Goal: Information Seeking & Learning: Learn about a topic

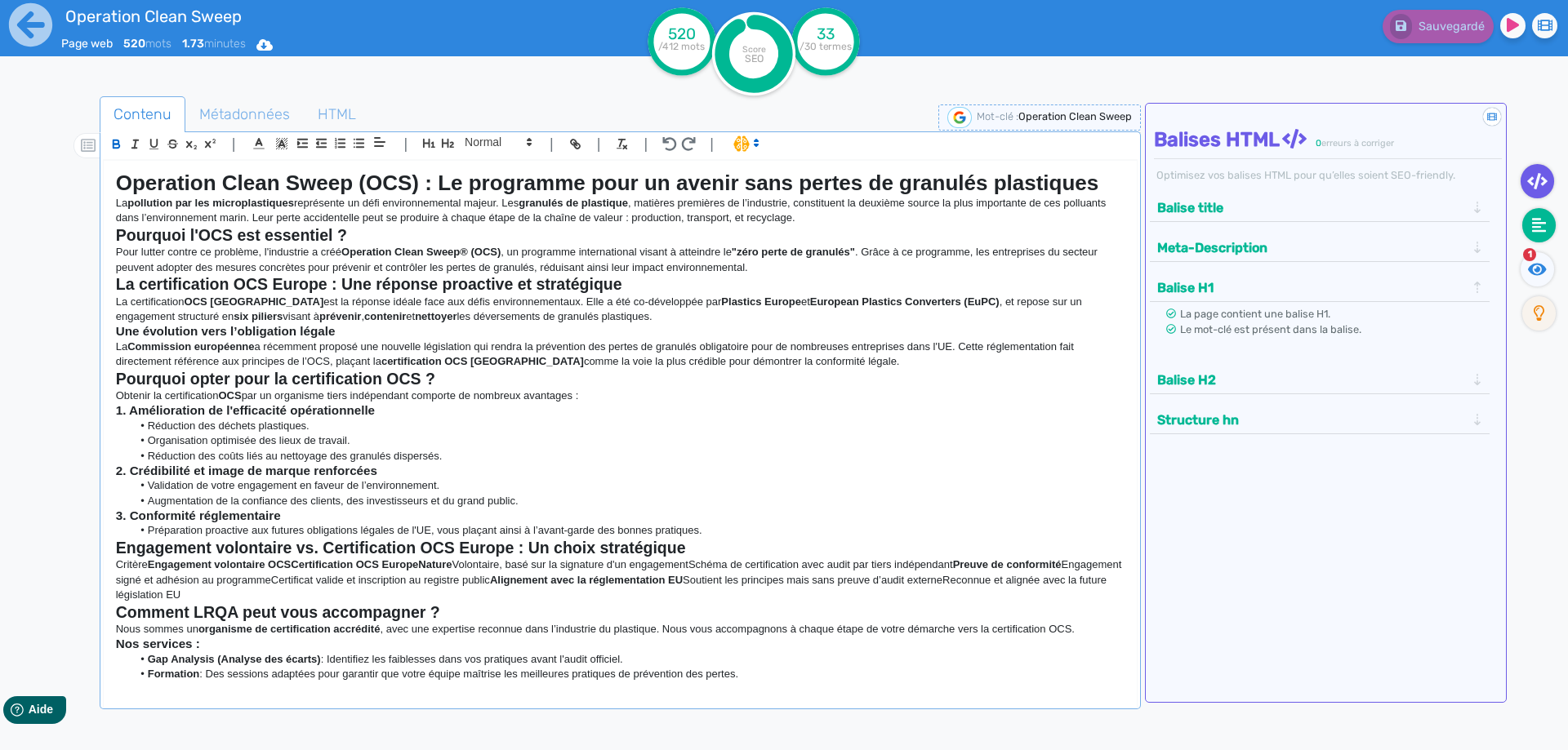
click at [1044, 213] on fa-icon at bounding box center [1538, 226] width 33 height 34
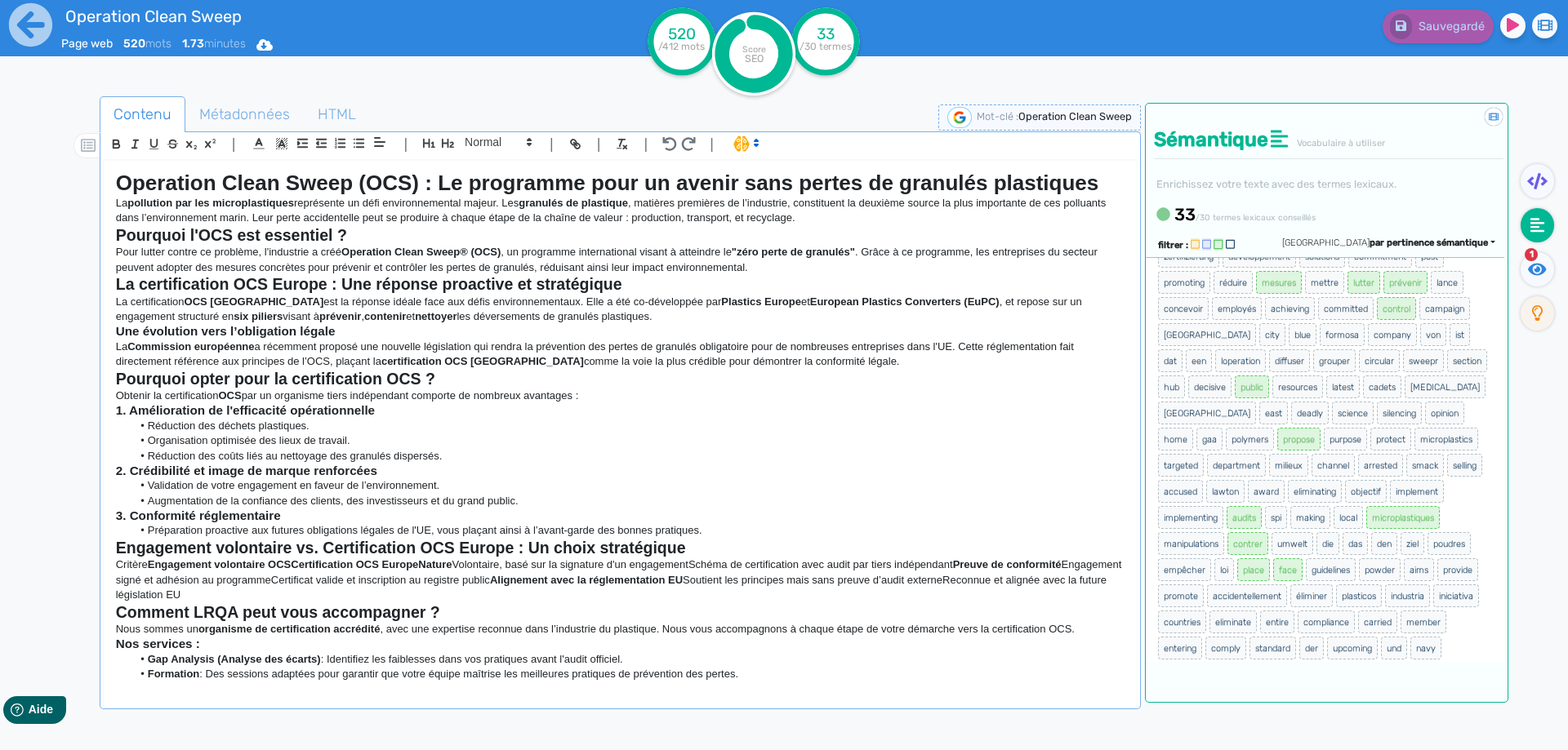
scroll to position [474, 0]
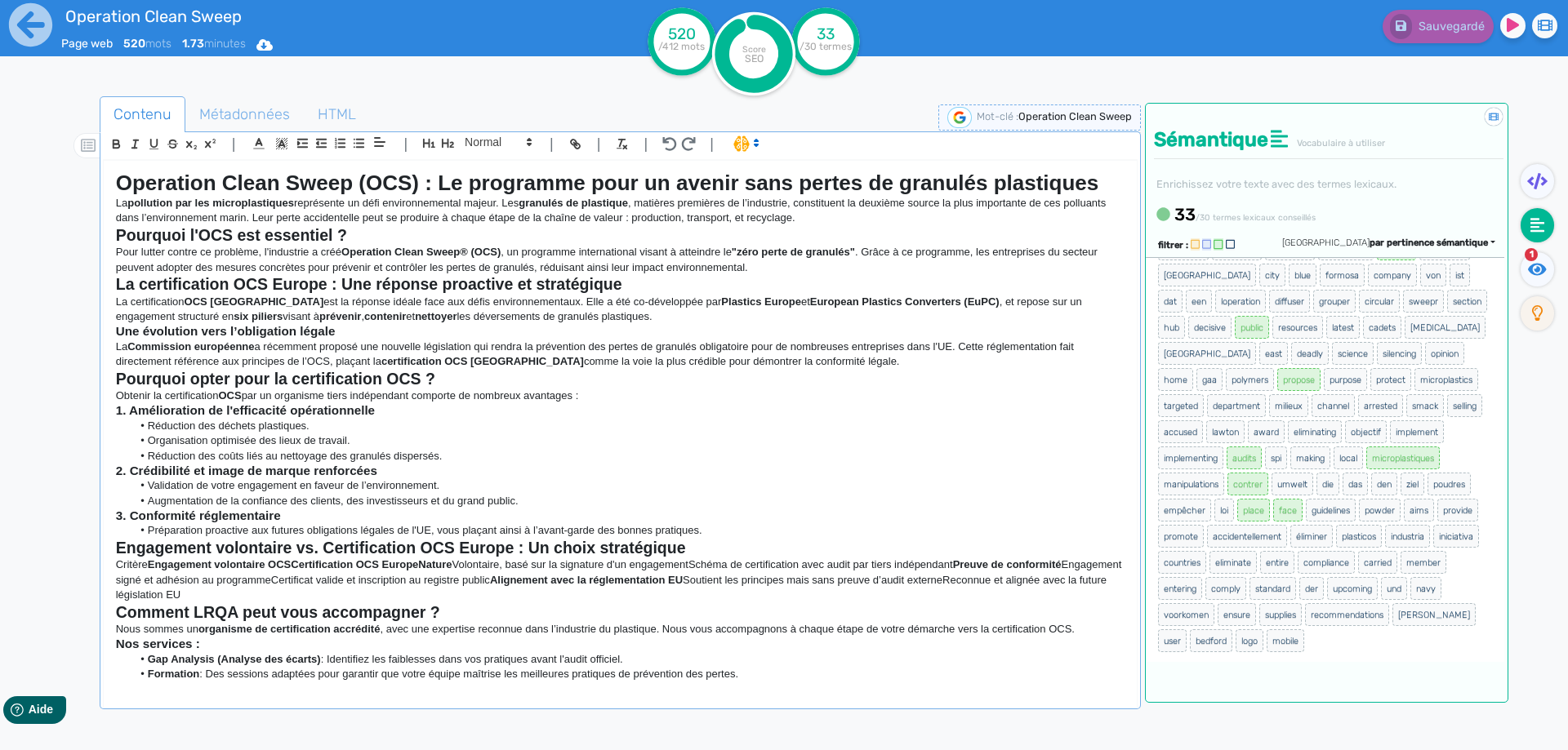
click at [1044, 259] on span "1" at bounding box center [1530, 254] width 13 height 13
click at [1044, 272] on icon at bounding box center [1537, 269] width 19 height 12
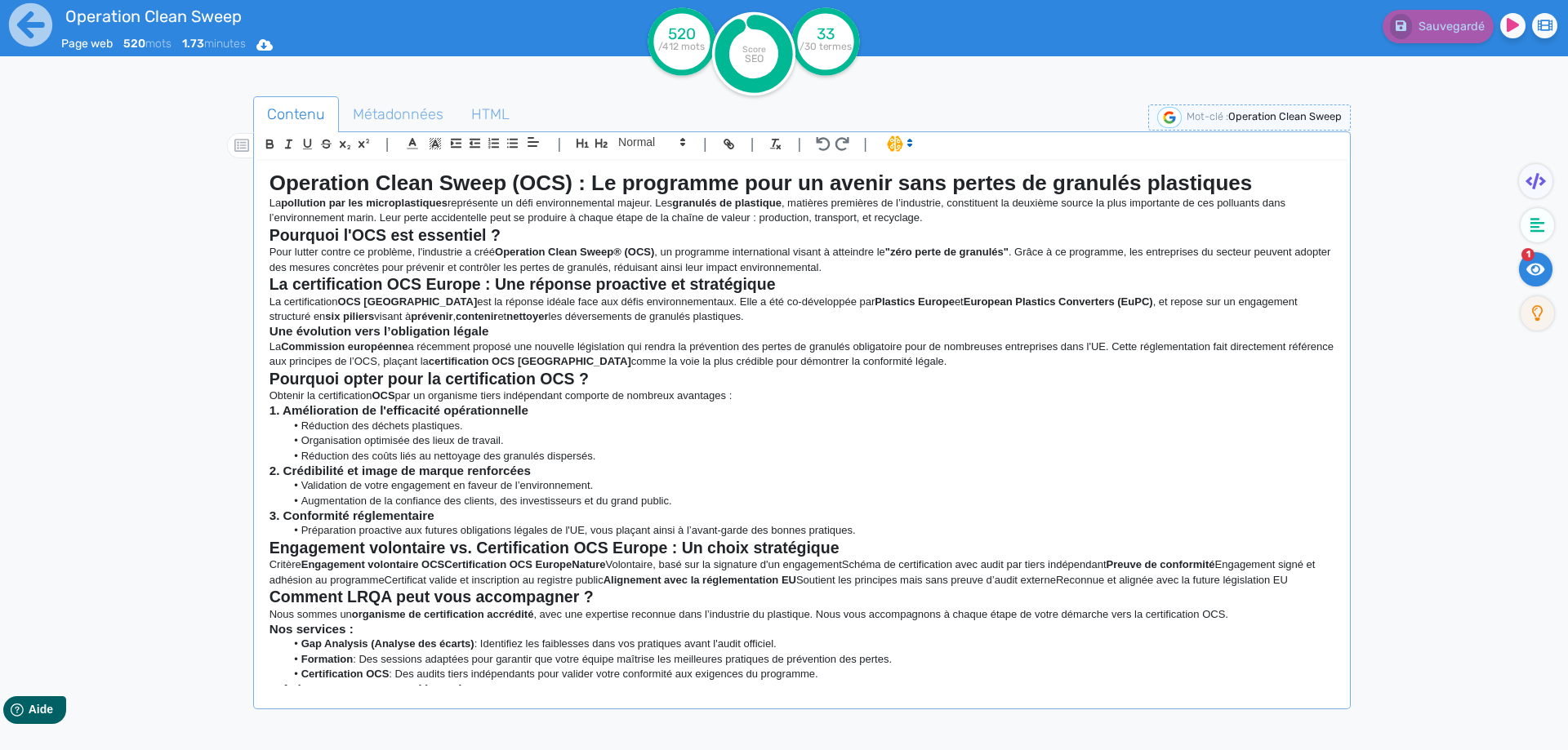
click at [771, 342] on p "La Commission européenne a récemment proposé une nouvelle législation qui rendr…" at bounding box center [802, 354] width 1065 height 30
click at [766, 343] on p "La Commission européenne a récemment proposé une nouvelle législation qui rendr…" at bounding box center [802, 354] width 1065 height 30
click at [320, 184] on strong "Operation Clean Sweep (OCS) : Le programme pour un avenir sans pertes de granul…" at bounding box center [761, 183] width 983 height 25
click at [369, 229] on strong "Pourquoi l'OCS est essentiel ?" at bounding box center [385, 235] width 231 height 18
click at [399, 284] on strong "La certification OCS Europe : Une réponse proactive et stratégique" at bounding box center [522, 284] width 506 height 18
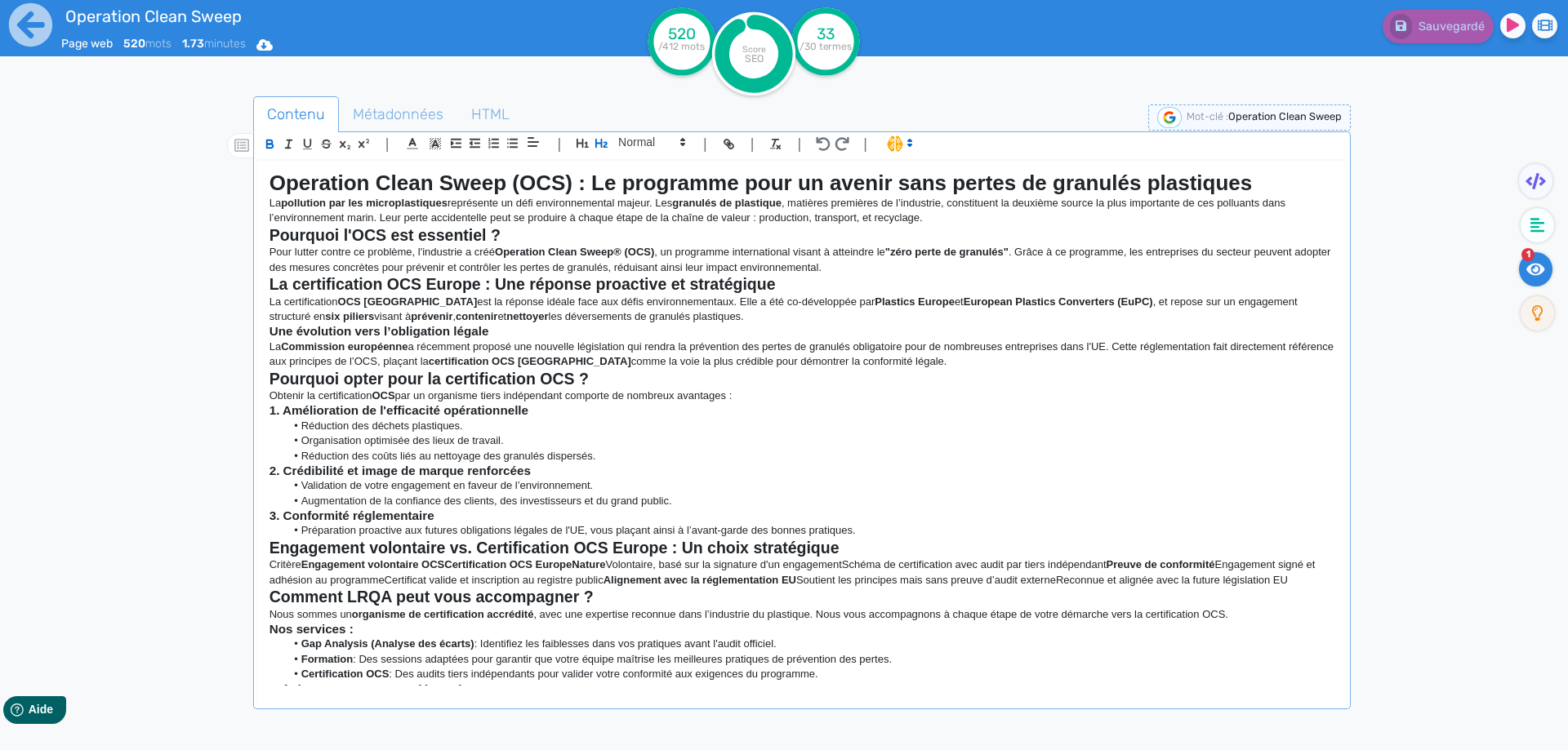
click at [483, 395] on p "Obtenir la certification OCS par un organisme tiers indépendant comporte de nom…" at bounding box center [802, 396] width 1065 height 15
click at [480, 376] on strong "Pourquoi opter pour la certification OCS ?" at bounding box center [429, 378] width 320 height 18
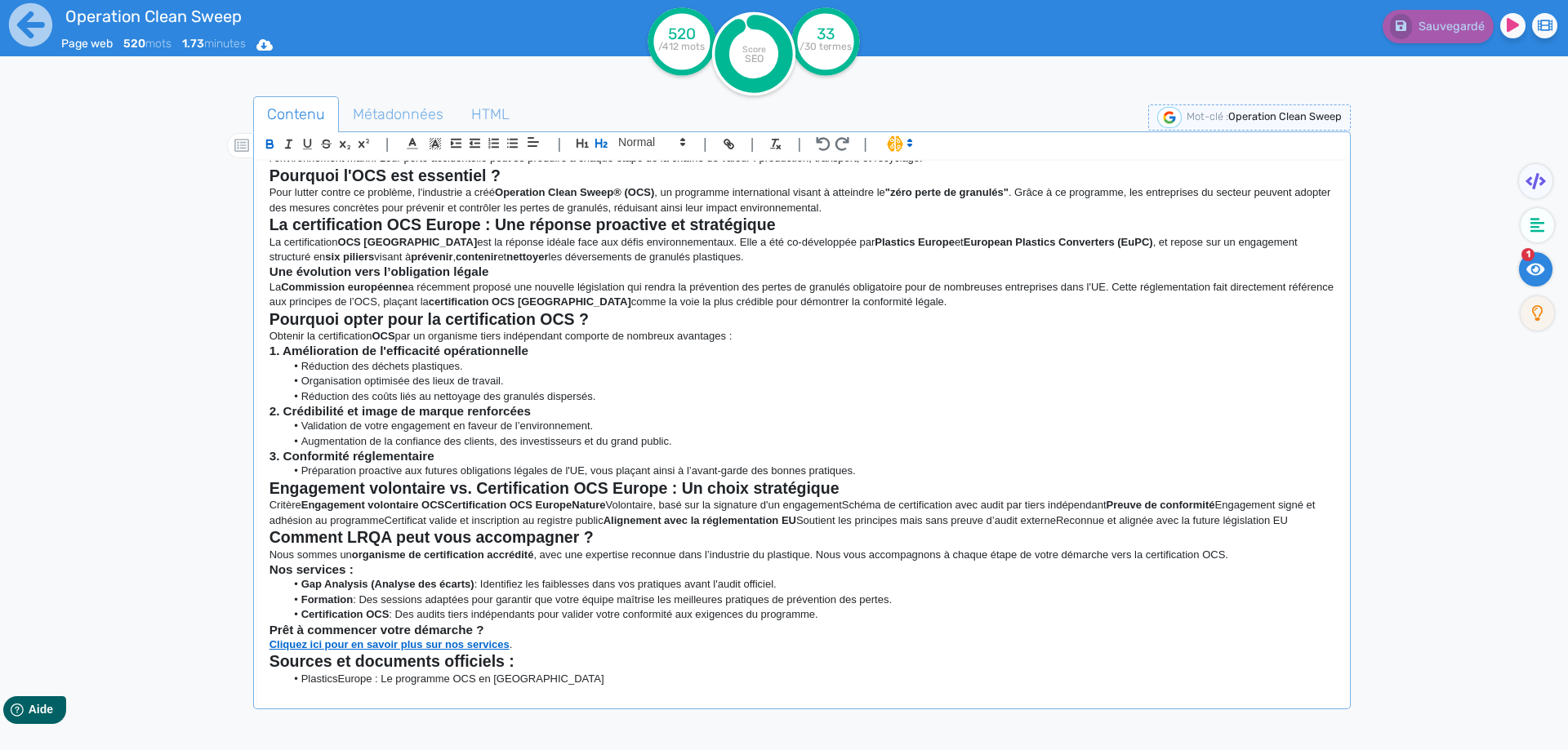
scroll to position [145, 0]
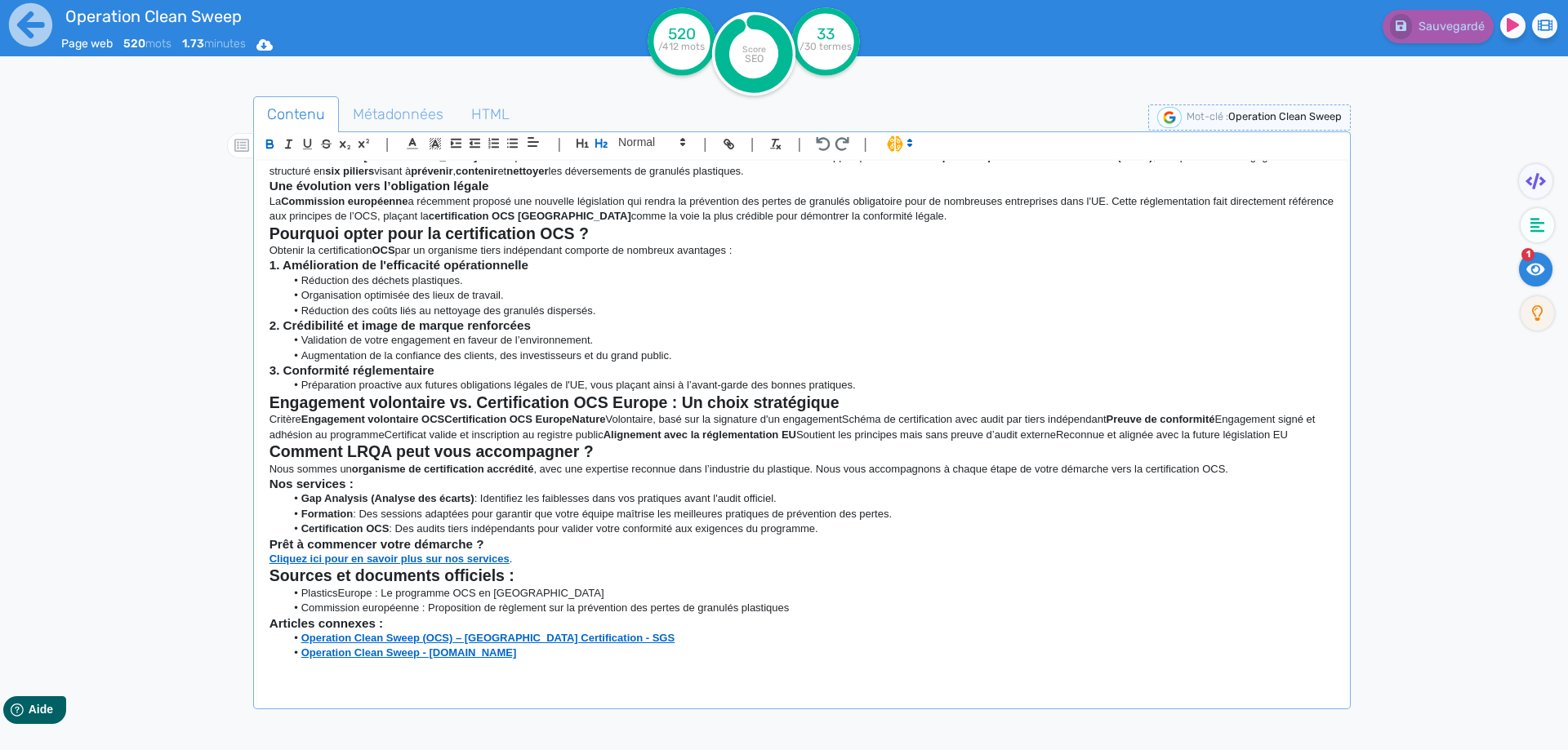
click at [596, 413] on p "Critère Engagement volontaire OCSCertification OCS EuropeNature Volontaire, bas…" at bounding box center [802, 427] width 1065 height 30
click at [599, 402] on strong "Engagement volontaire vs. Certification OCS Europe : Un choix stratégique" at bounding box center [554, 402] width 570 height 18
click at [461, 319] on strong "2. Crédibilité et image de marque renforcées" at bounding box center [400, 325] width 261 height 14
click at [299, 478] on strong "Nos services :" at bounding box center [311, 483] width 84 height 14
click at [341, 521] on strong "Prêt à commencer votre démarche ?" at bounding box center [376, 544] width 214 height 14
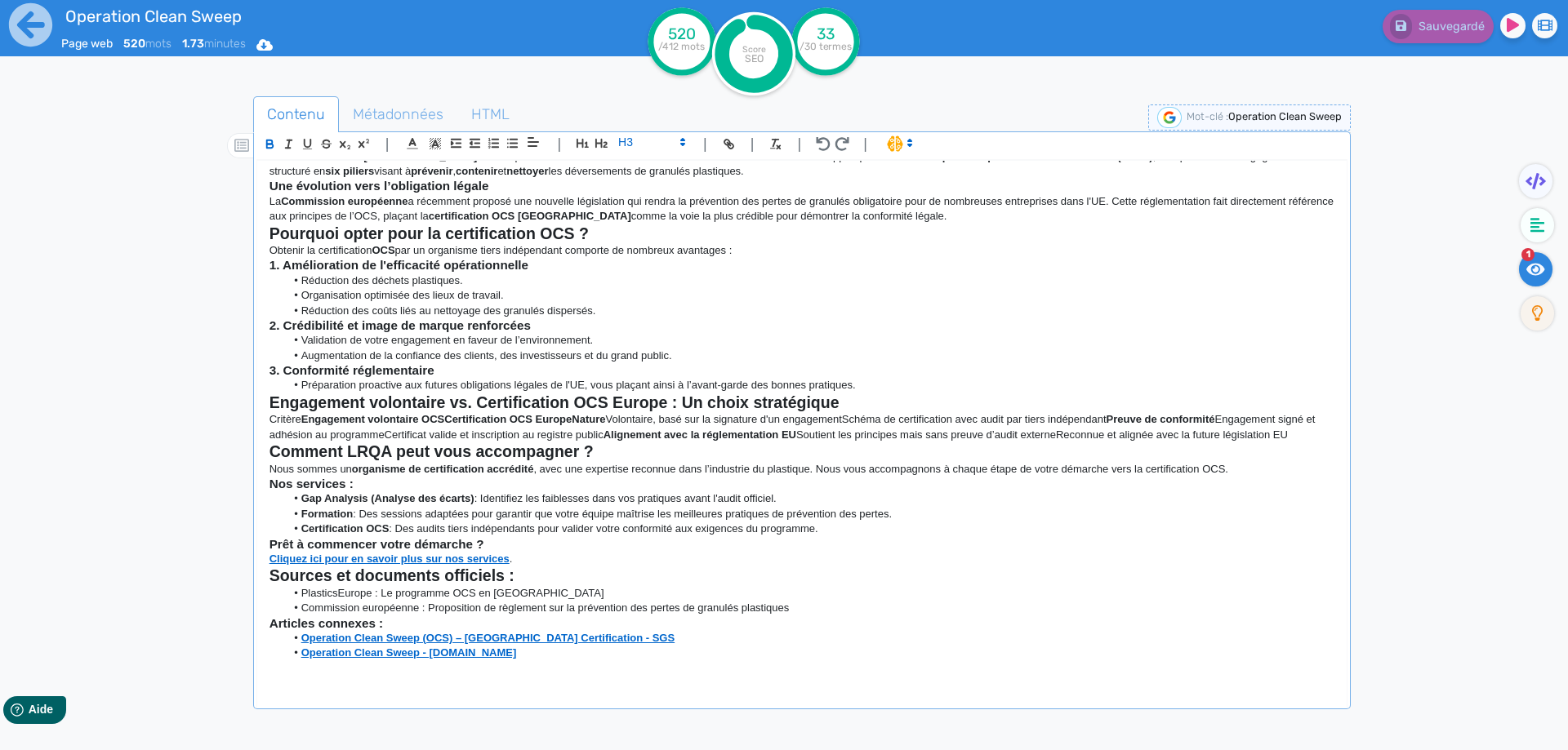
click at [358, 521] on strong "Sources et documents officiels :" at bounding box center [391, 575] width 245 height 18
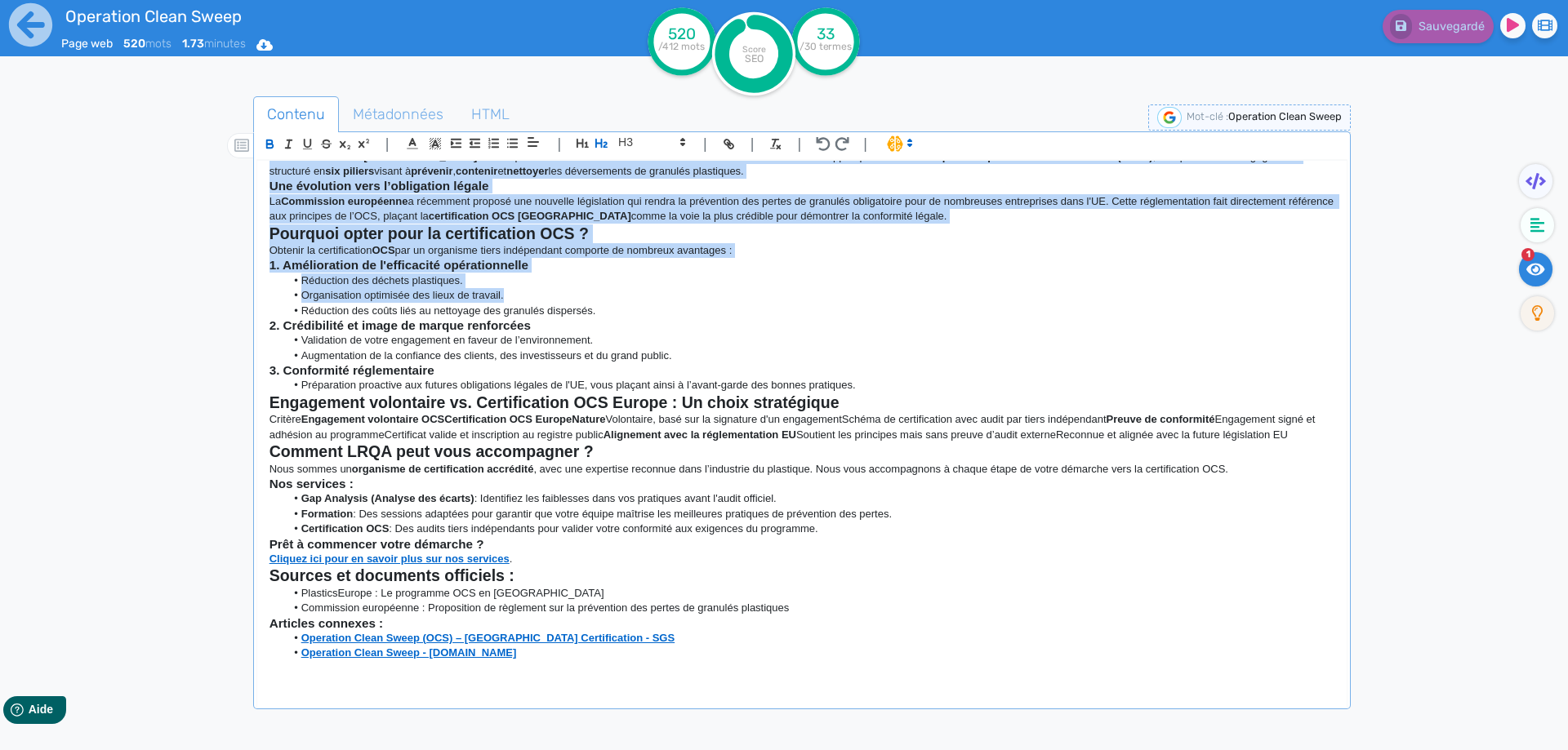
drag, startPoint x: 268, startPoint y: 179, endPoint x: 940, endPoint y: 376, distance: 700.3
click at [921, 321] on div "Operation Clean Sweep (OCS) : Le programme pour un avenir sans pertes de granul…" at bounding box center [802, 423] width 1089 height 524
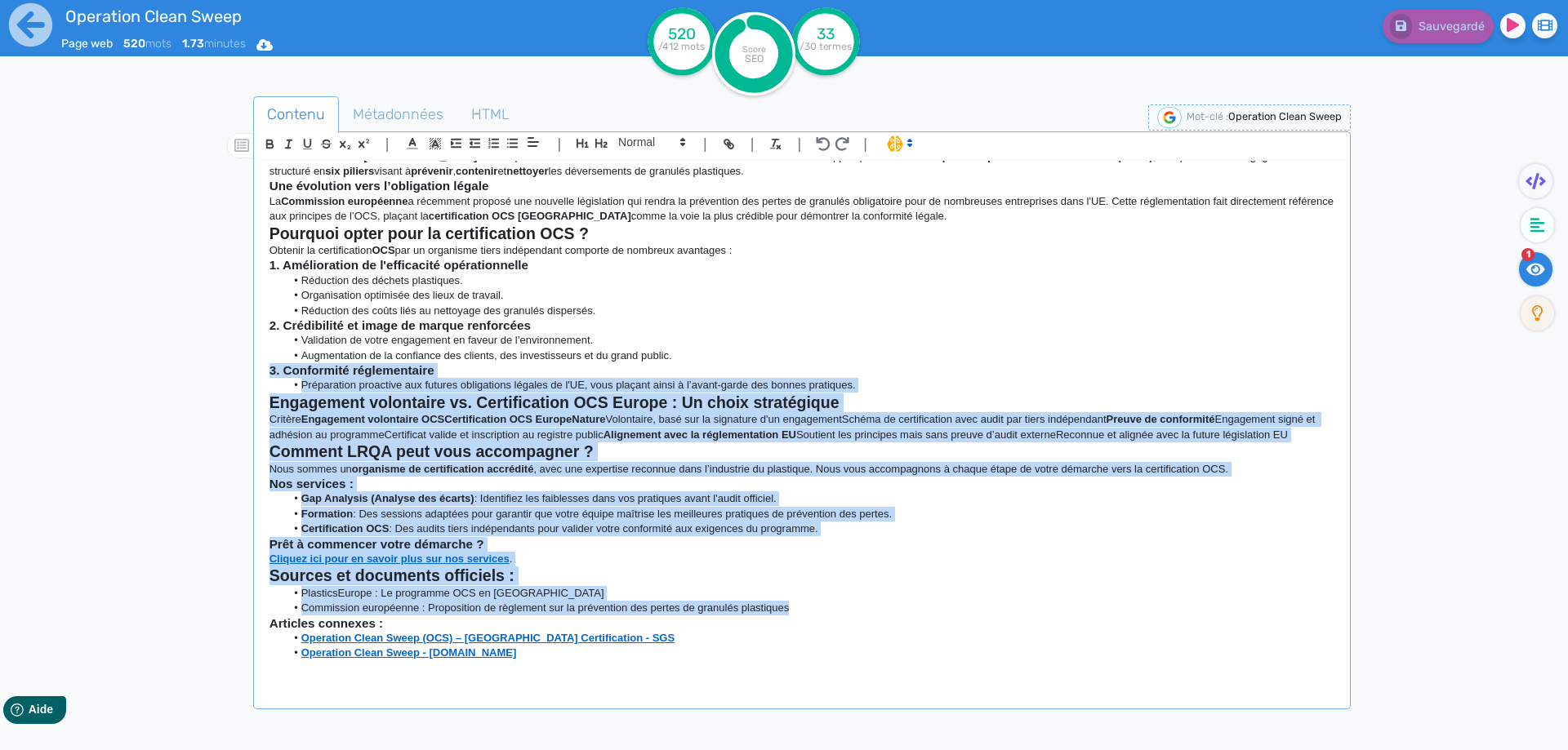
drag, startPoint x: 940, startPoint y: 376, endPoint x: 968, endPoint y: 609, distance: 234.7
click at [968, 521] on div "Operation Clean Sweep (OCS) : Le programme pour un avenir sans pertes de granul…" at bounding box center [802, 423] width 1089 height 524
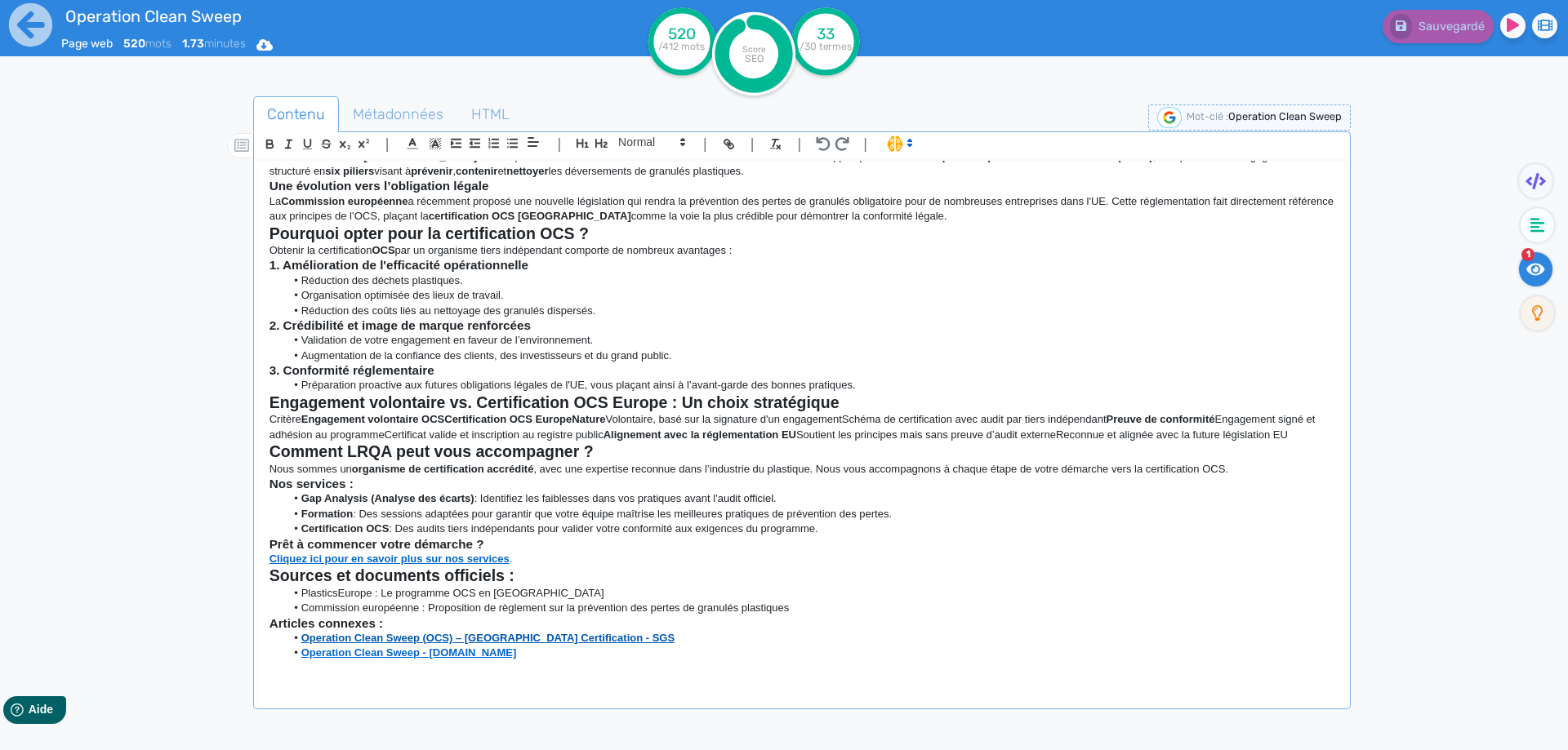
click at [558, 521] on strong "Operation Clean Sweep (OCS) – [GEOGRAPHIC_DATA] Certification - SGS" at bounding box center [488, 638] width 373 height 12
click at [683, 521] on li "Commission européenne : Proposition de règlement sur la prévention des pertes d…" at bounding box center [809, 607] width 1049 height 15
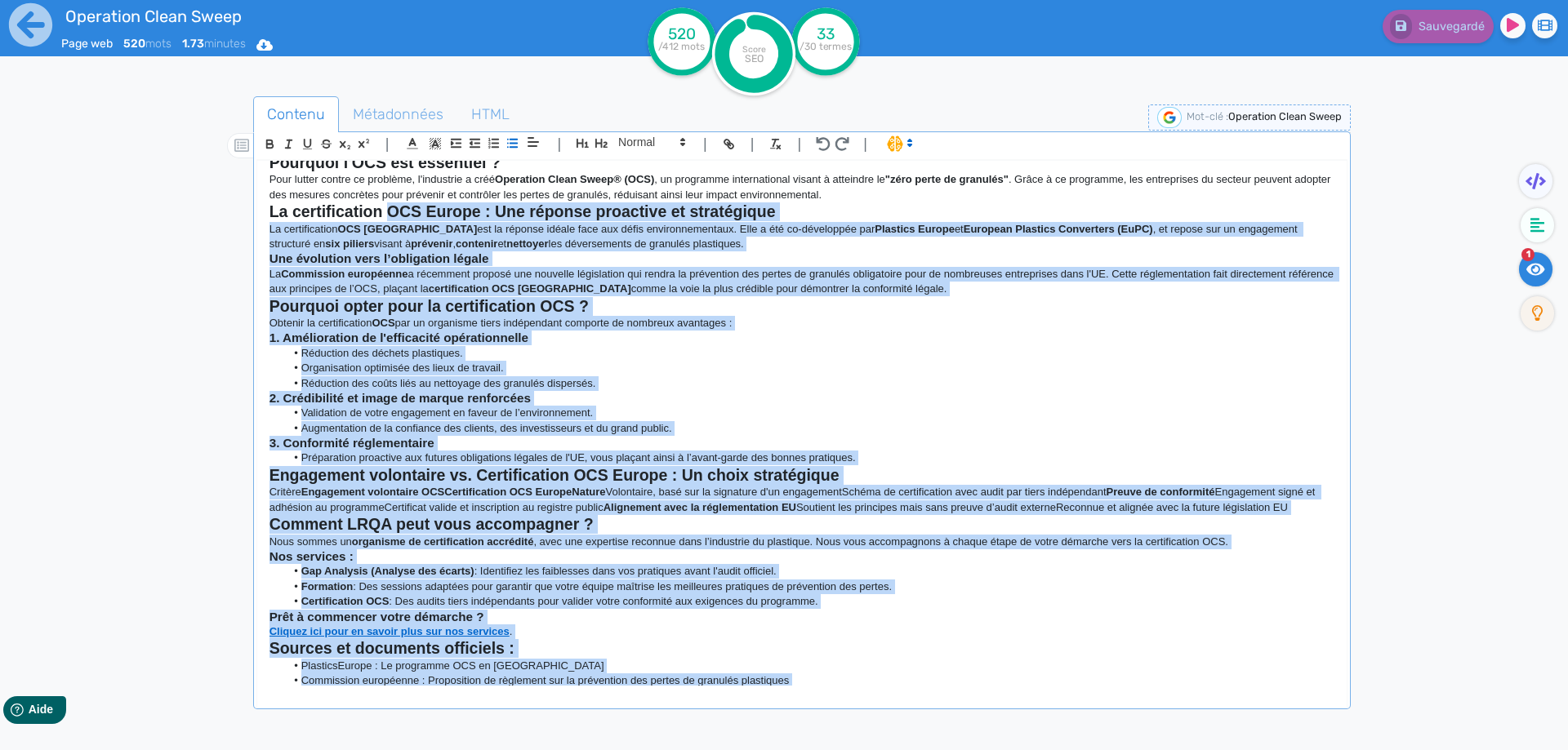
scroll to position [0, 0]
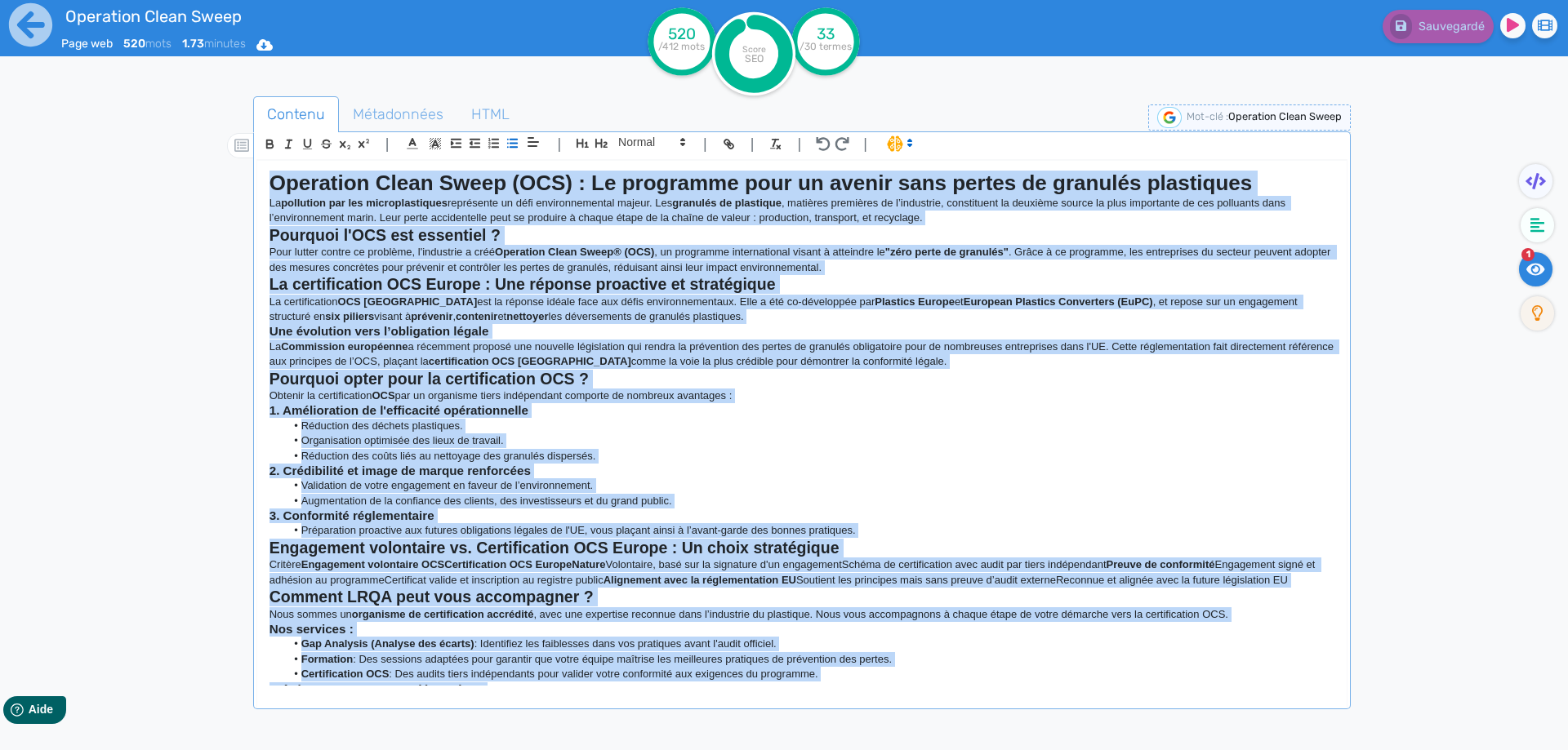
drag, startPoint x: 604, startPoint y: 664, endPoint x: 258, endPoint y: 166, distance: 606.4
click at [258, 166] on div "Operation Clean Sweep (OCS) : Le programme pour un avenir sans pertes de granul…" at bounding box center [802, 423] width 1089 height 524
copy div "Loremipsu Dolor Sitam (CON) : Ad elitseddo eius te incidi utla etdolo ma aliqua…"
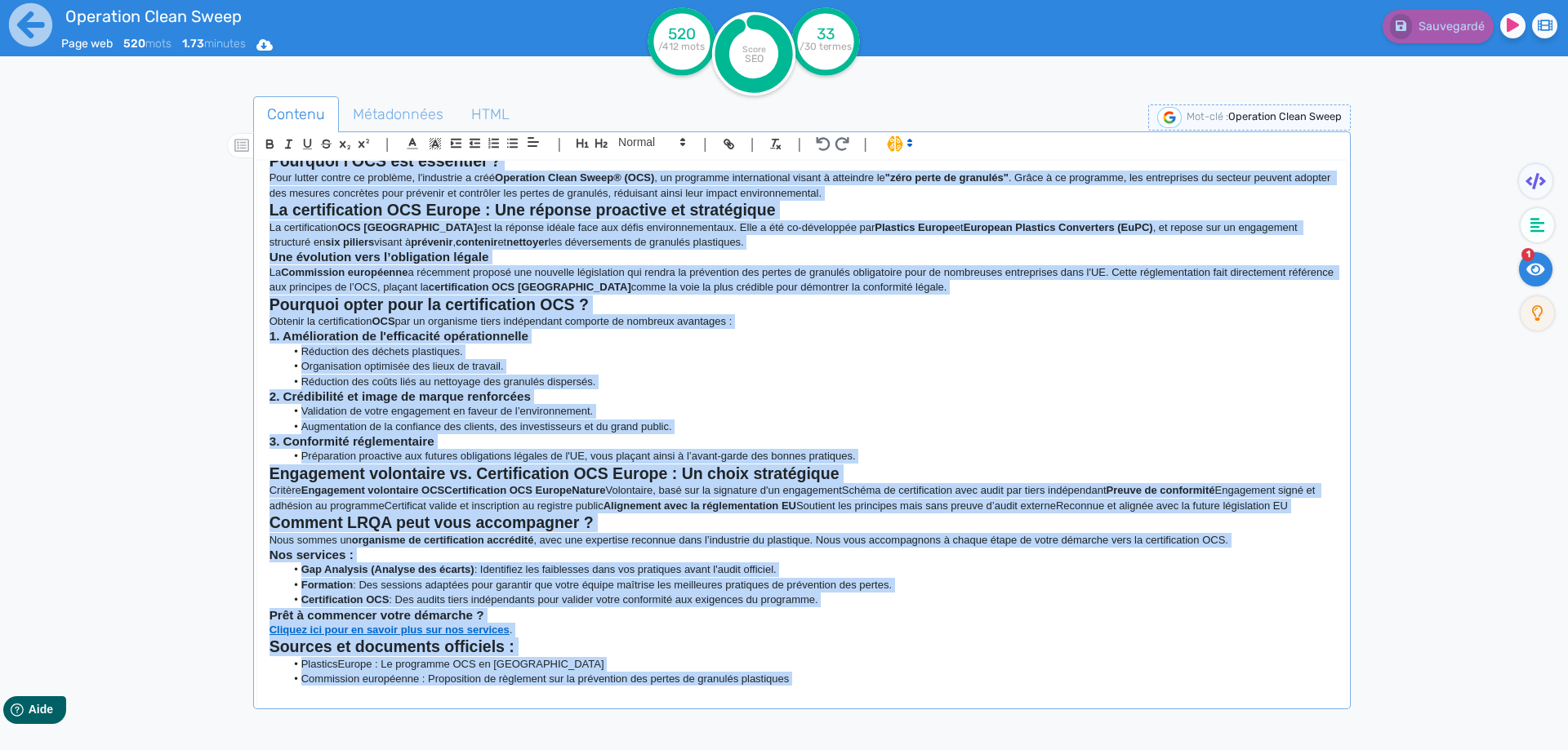
scroll to position [145, 0]
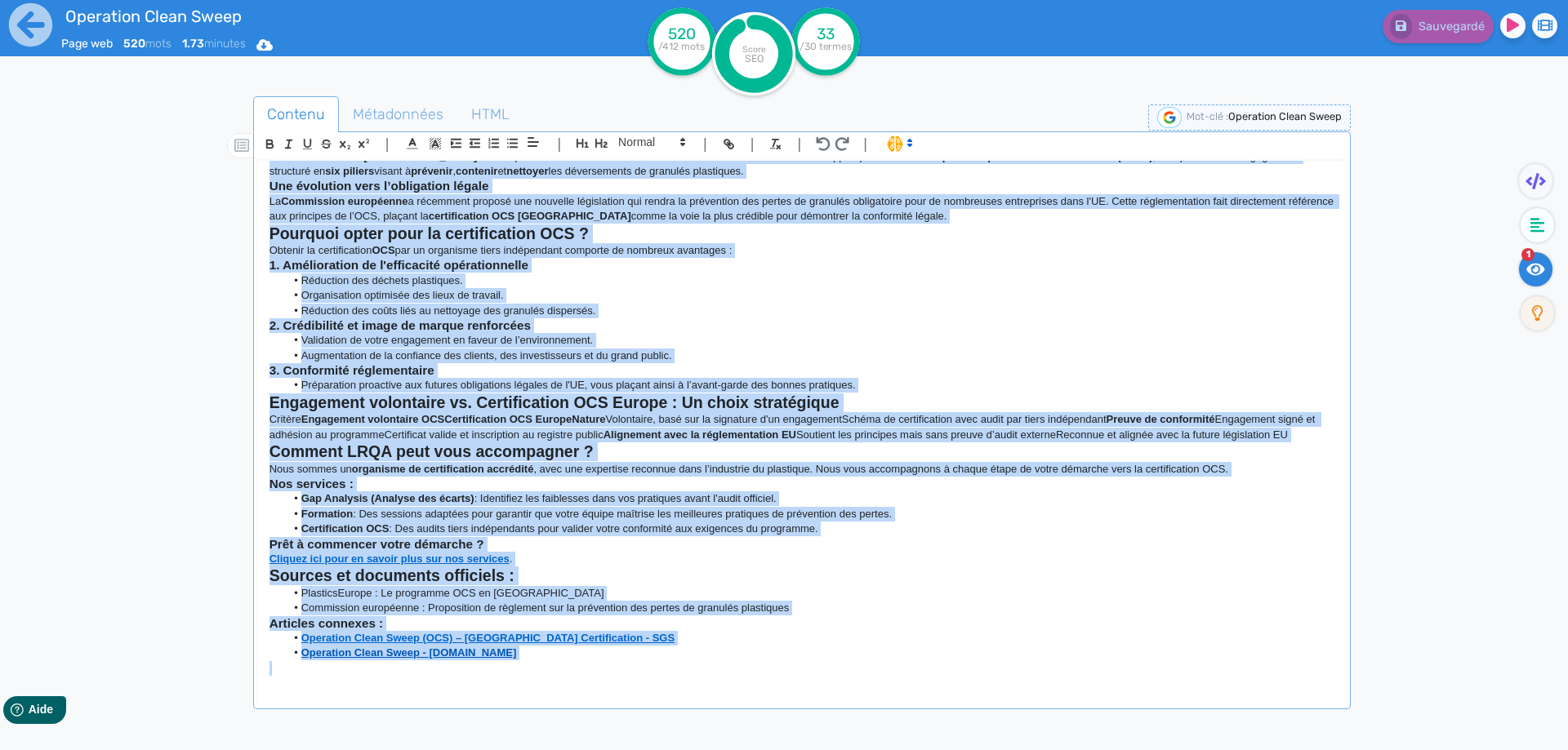
click at [476, 521] on strong "Operation Clean Sweep - [DOMAIN_NAME]" at bounding box center [409, 653] width 215 height 12
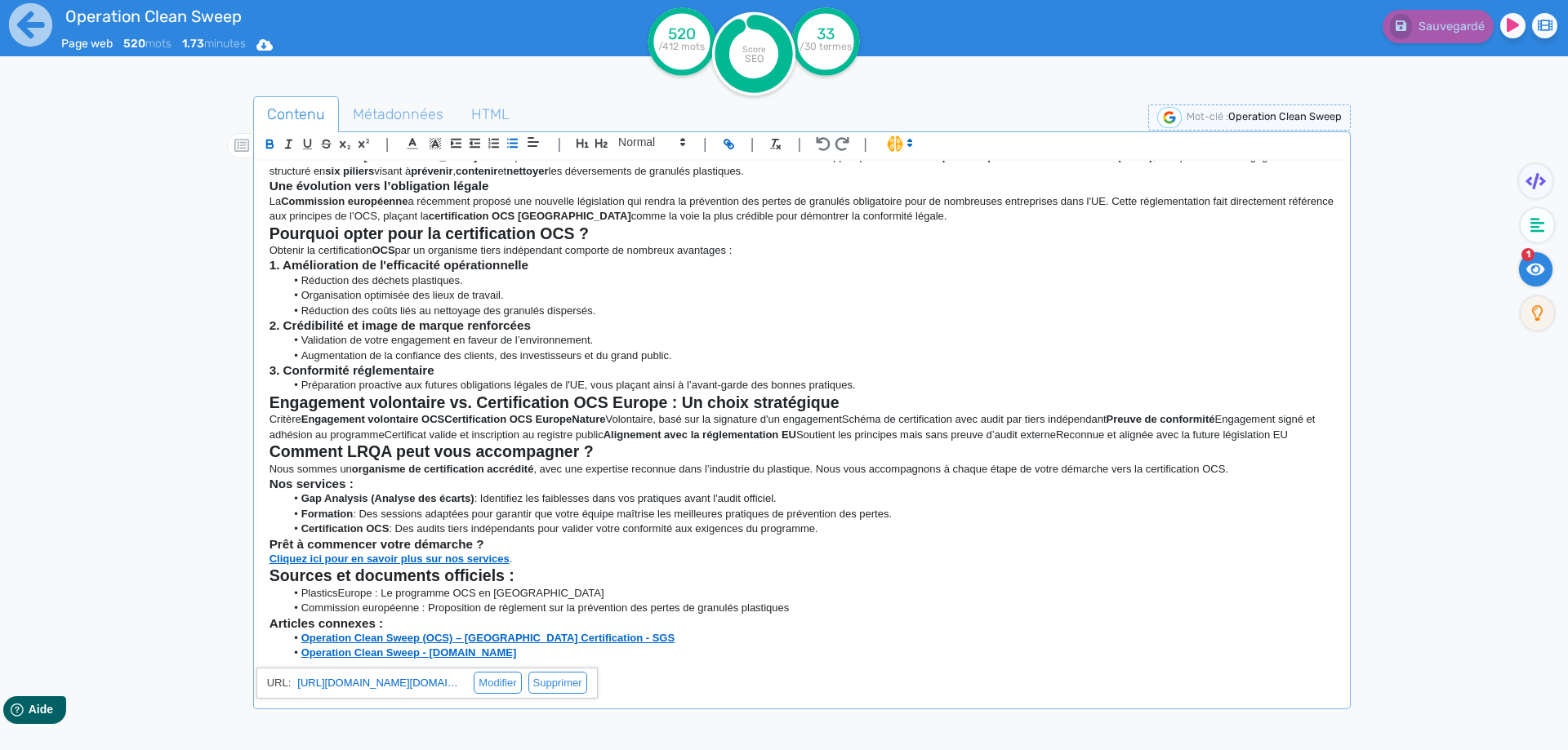
click at [567, 521] on p "Cliquez ici pour en savoir plus sur nos services ." at bounding box center [802, 559] width 1065 height 15
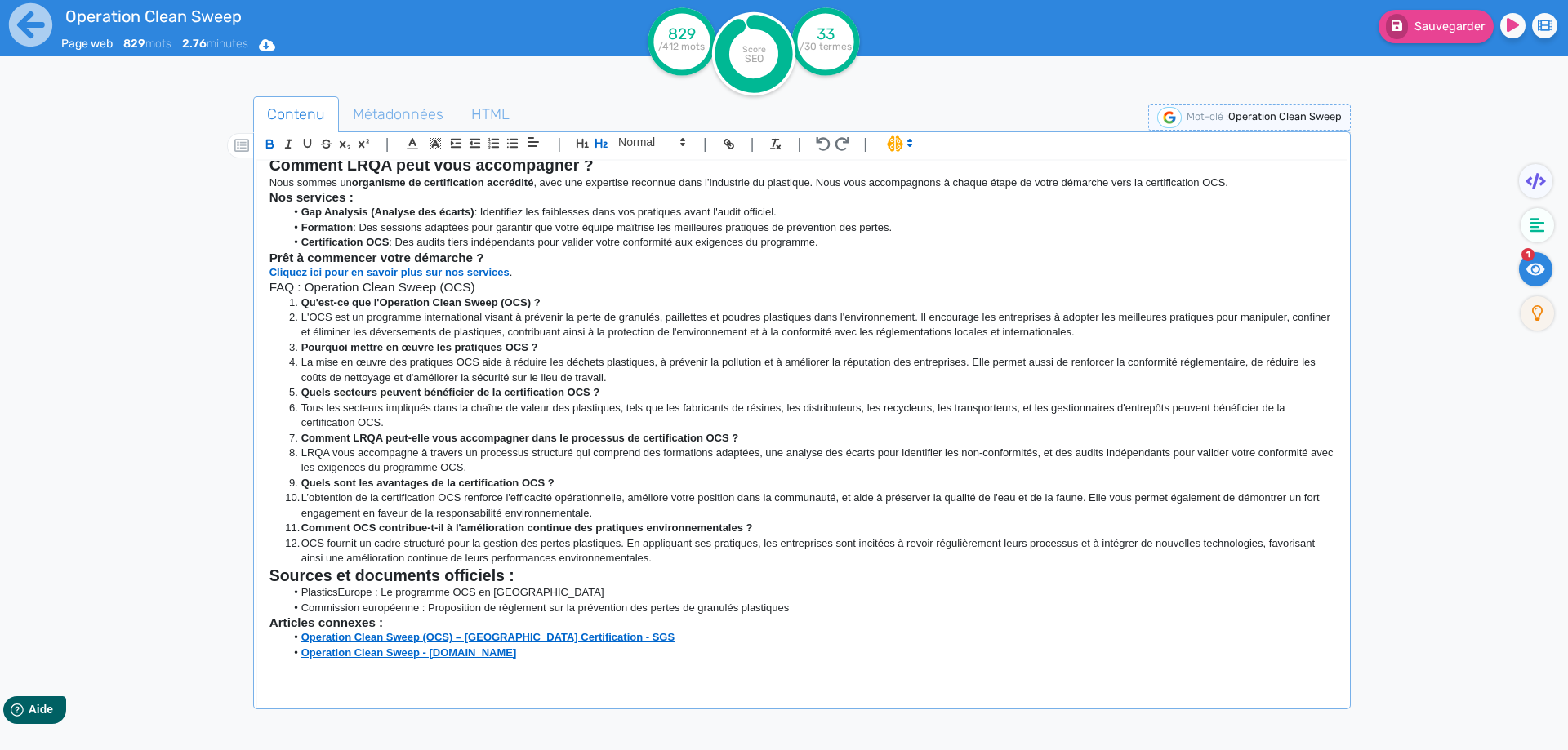
scroll to position [350, 0]
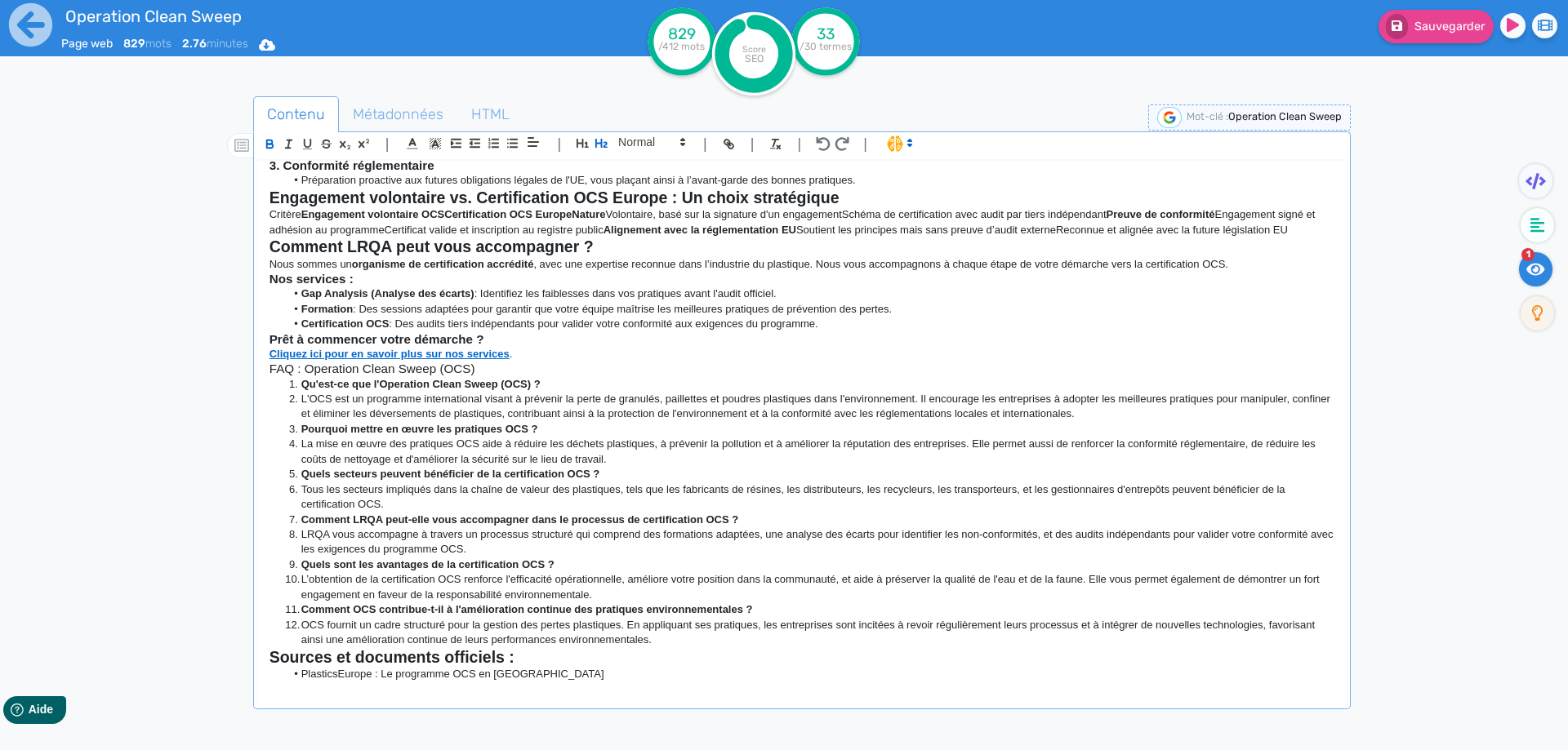
click at [363, 371] on h3 "FAQ : Operation Clean Sweep (OCS)" at bounding box center [802, 368] width 1065 height 15
click at [600, 147] on icon "button" at bounding box center [602, 144] width 14 height 14
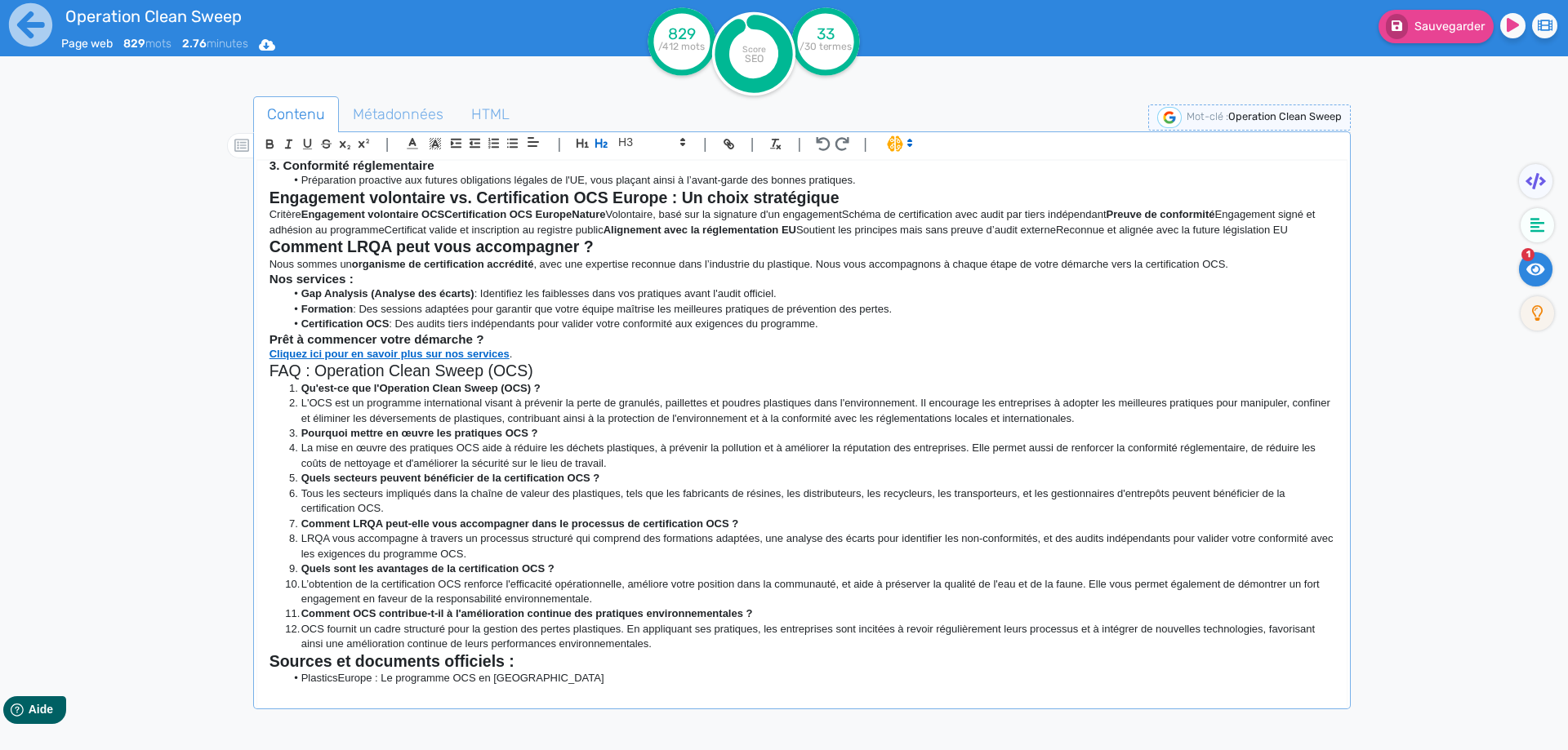
click at [338, 519] on strong "Comment LRQA peut-elle vous accompagner dans le processus de certification OCS ?" at bounding box center [520, 524] width 438 height 12
click at [291, 372] on h2 "FAQ : Operation Clean Sweep (OCS)" at bounding box center [802, 371] width 1065 height 19
click at [269, 142] on icon "button" at bounding box center [270, 144] width 14 height 14
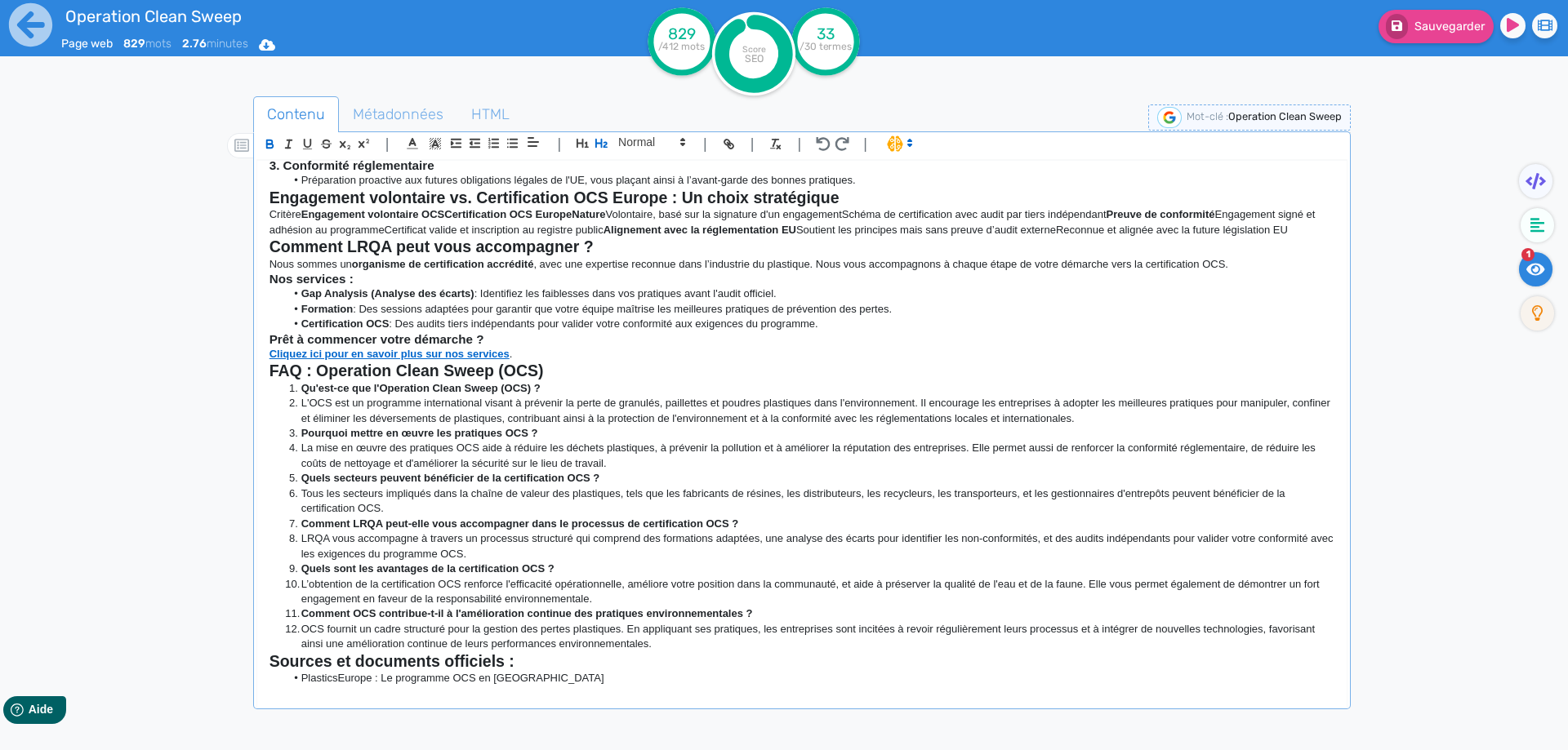
click at [372, 503] on li "Tous les secteurs impliqués dans la chaîne de valeur des plastiques, tels que l…" at bounding box center [809, 501] width 1049 height 30
click at [409, 255] on strong "Comment LRQA peut vous accompagner ?" at bounding box center [431, 246] width 324 height 18
click at [379, 368] on strong "FAQ : Operation Clean Sweep (OCS)" at bounding box center [406, 370] width 274 height 18
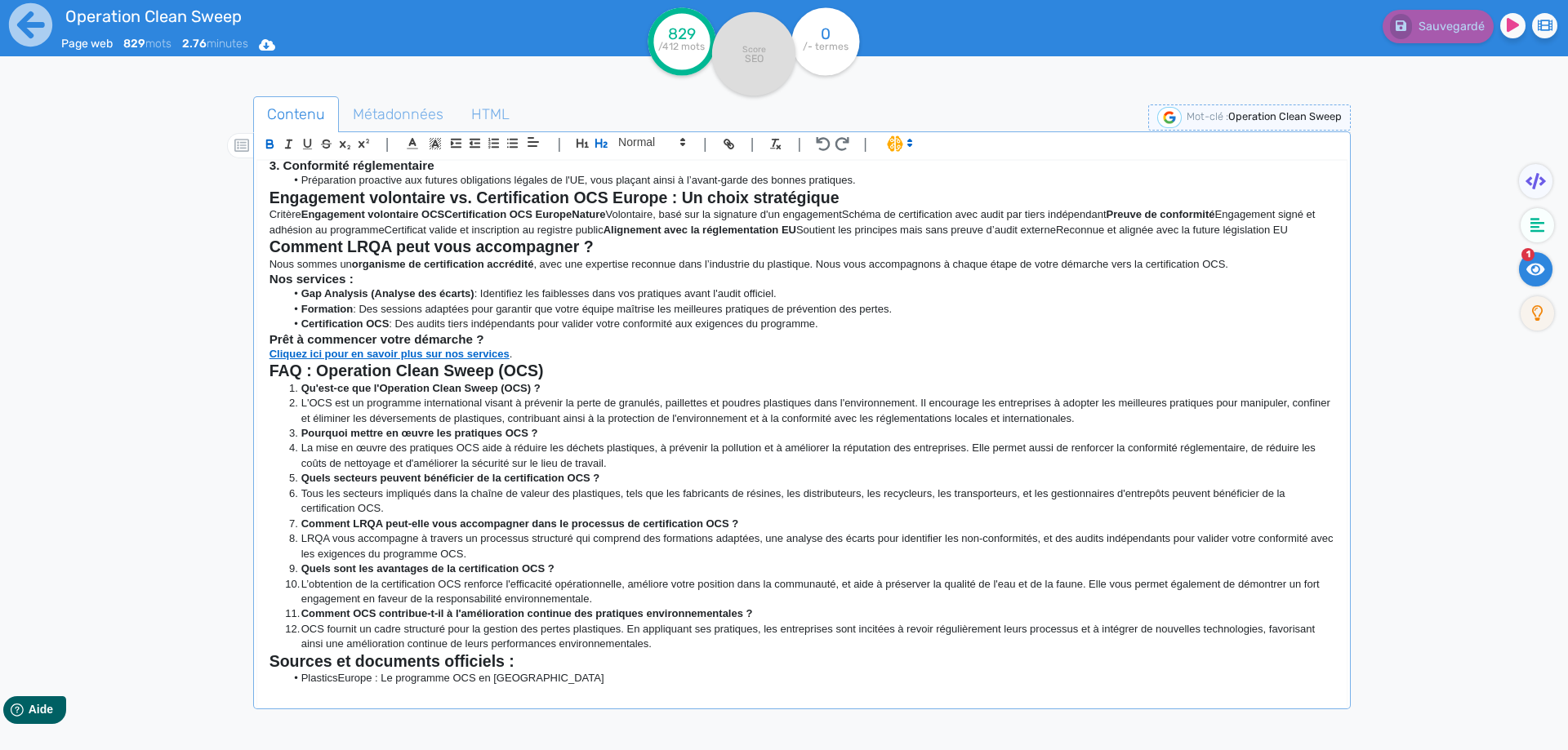
click at [302, 388] on strong "Qu'est-ce que l'Operation Clean Sweep (OCS) ?" at bounding box center [421, 388] width 239 height 12
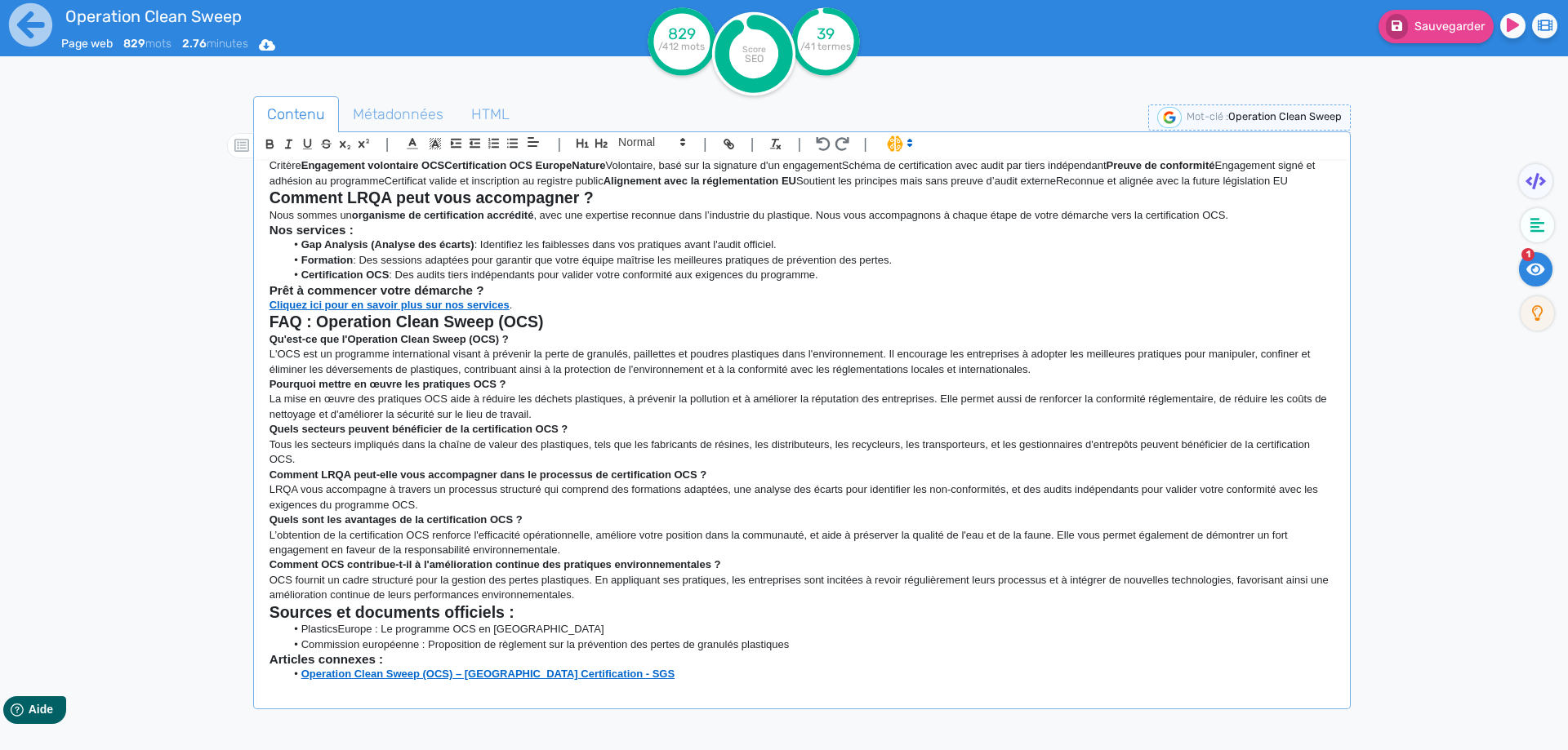
scroll to position [436, 0]
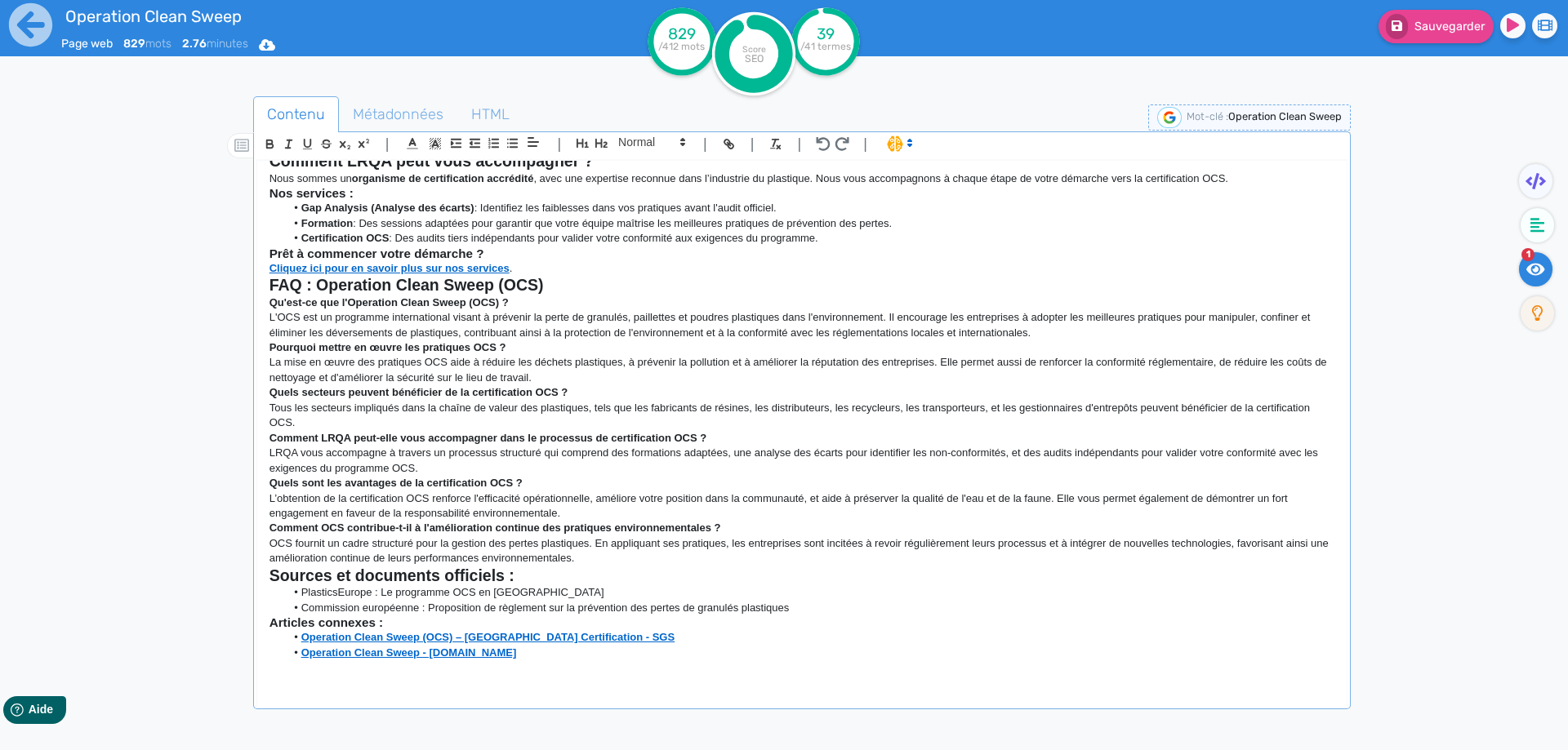
click at [438, 307] on strong "Qu'est-ce que l'Operation Clean Sweep (OCS) ?" at bounding box center [389, 302] width 239 height 12
click at [458, 302] on strong "Qu'est-ce que l'Operation Clean Sweep (OCS) ?" at bounding box center [389, 302] width 239 height 12
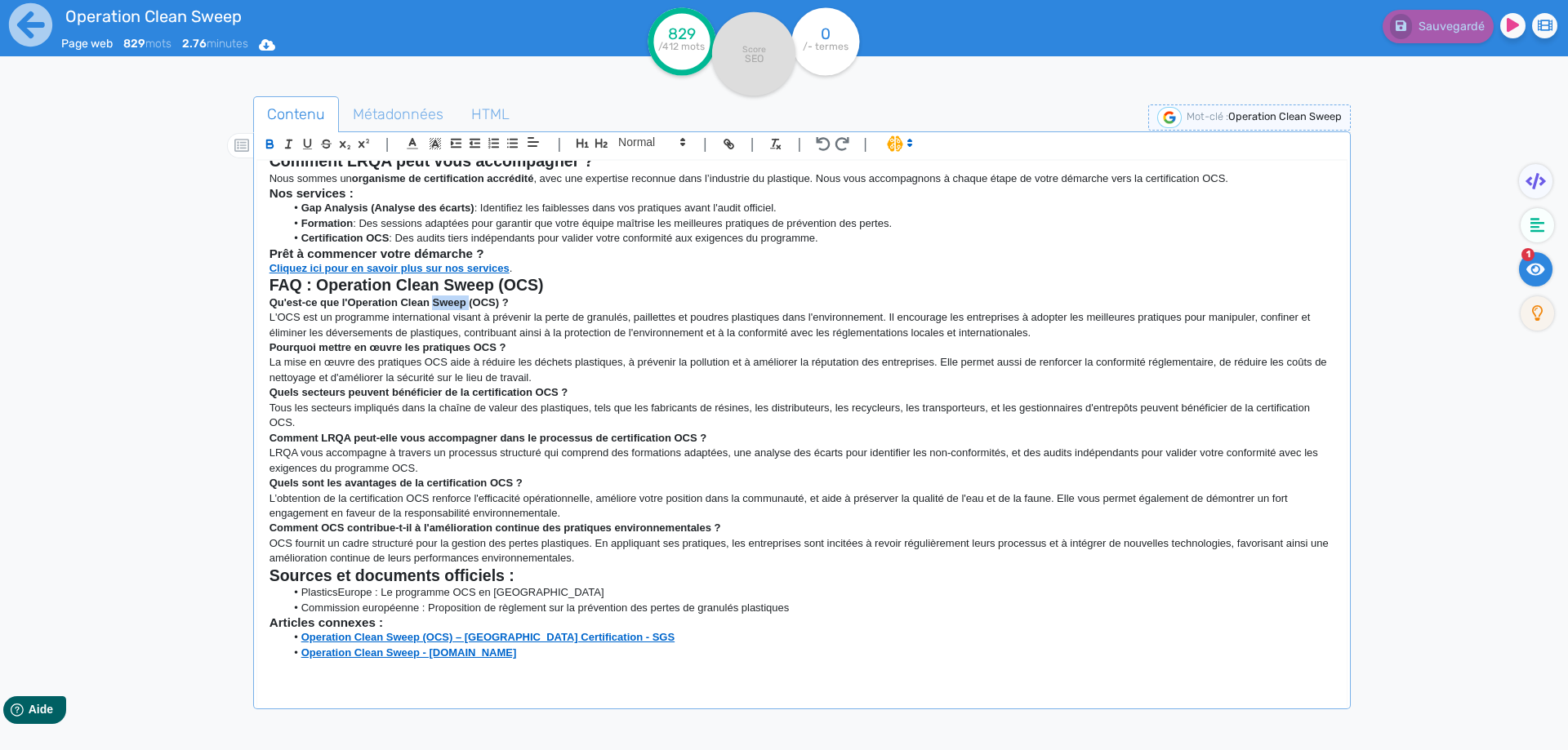
click at [458, 302] on strong "Qu'est-ce que l'Operation Clean Sweep (OCS) ?" at bounding box center [389, 302] width 239 height 12
click at [657, 137] on span at bounding box center [651, 142] width 80 height 20
click at [644, 164] on span at bounding box center [650, 170] width 65 height 28
click at [455, 349] on strong "Pourquoi mettre en œuvre les pratiques OCS ?" at bounding box center [387, 347] width 237 height 12
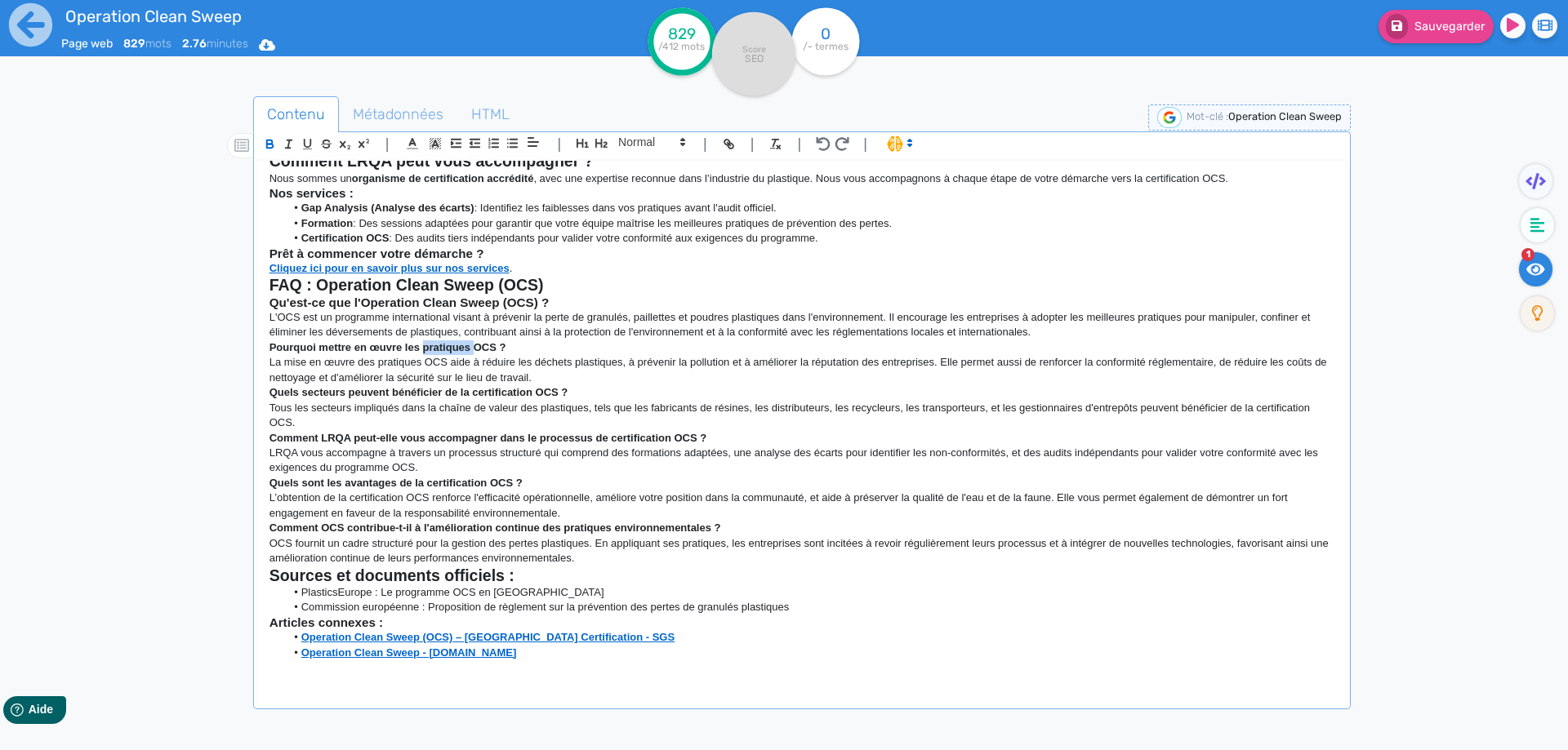
click at [455, 349] on strong "Pourquoi mettre en œuvre les pratiques OCS ?" at bounding box center [387, 347] width 237 height 12
click at [488, 390] on strong "Quels secteurs peuvent bénéficier de la certification OCS ?" at bounding box center [419, 392] width 299 height 12
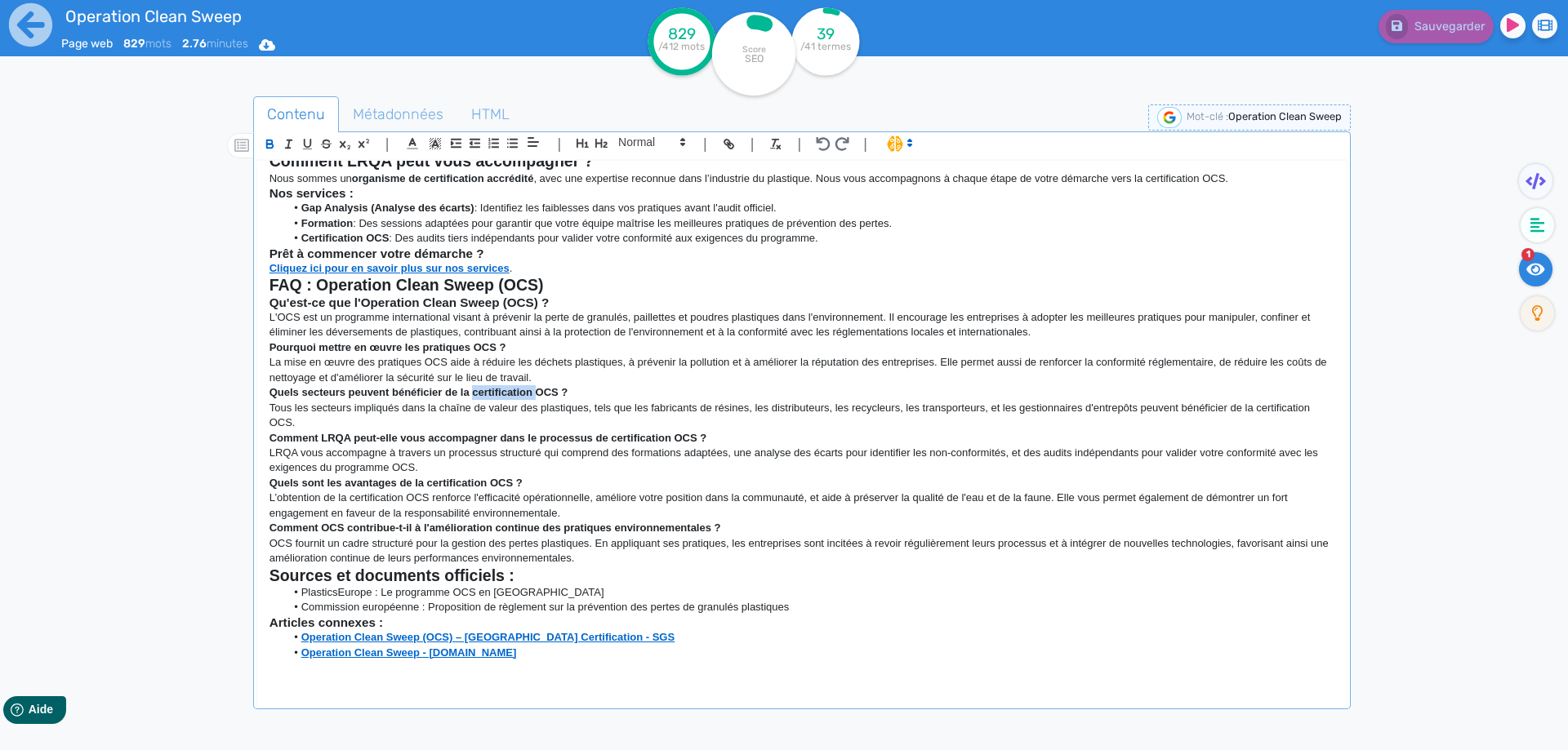
click at [488, 390] on strong "Quels secteurs peuvent bénéficier de la certification OCS ?" at bounding box center [419, 392] width 299 height 12
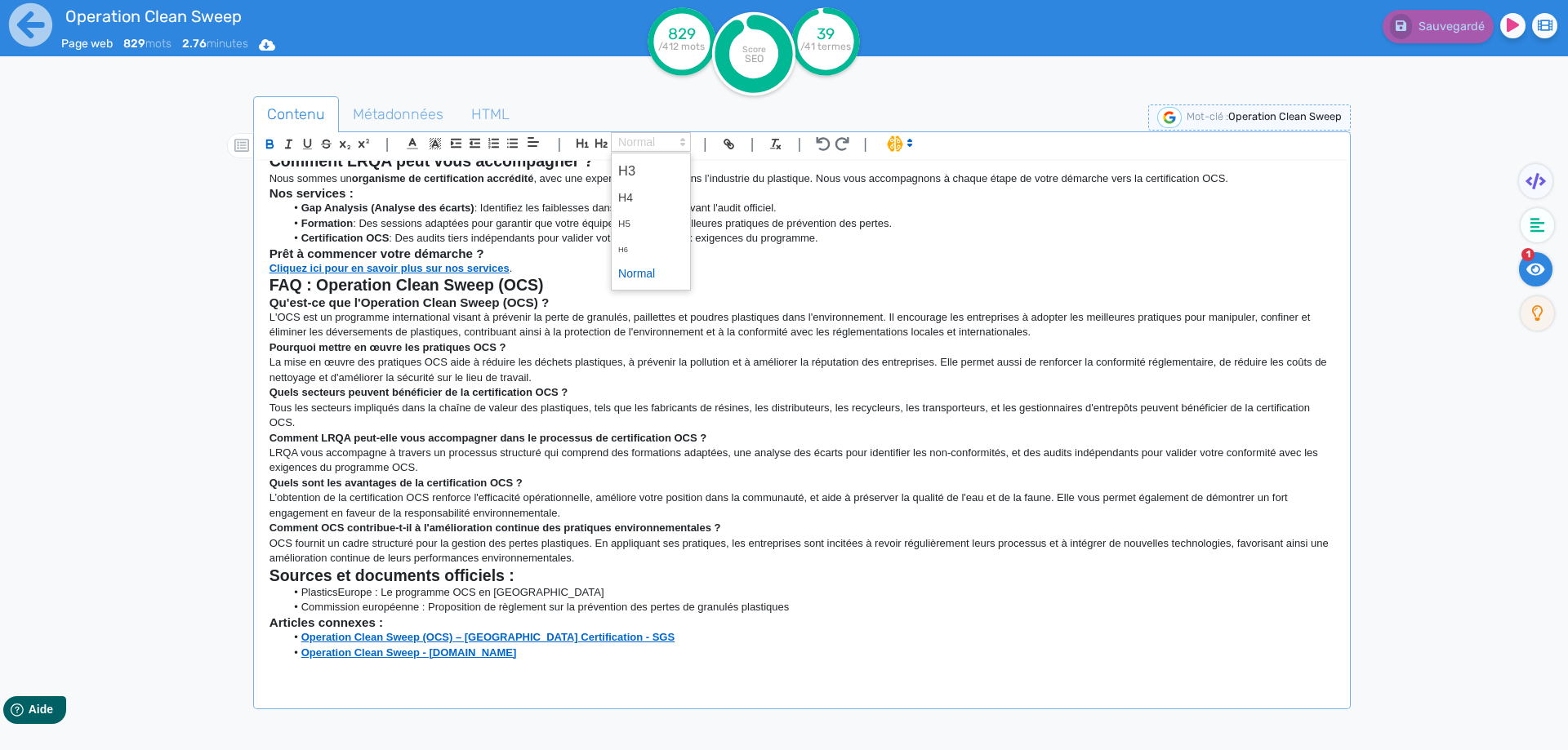
click at [633, 148] on span at bounding box center [651, 142] width 80 height 20
click at [642, 168] on span at bounding box center [650, 170] width 65 height 28
click at [481, 347] on strong "Pourquoi mettre en œuvre les pratiques OCS ?" at bounding box center [387, 347] width 237 height 12
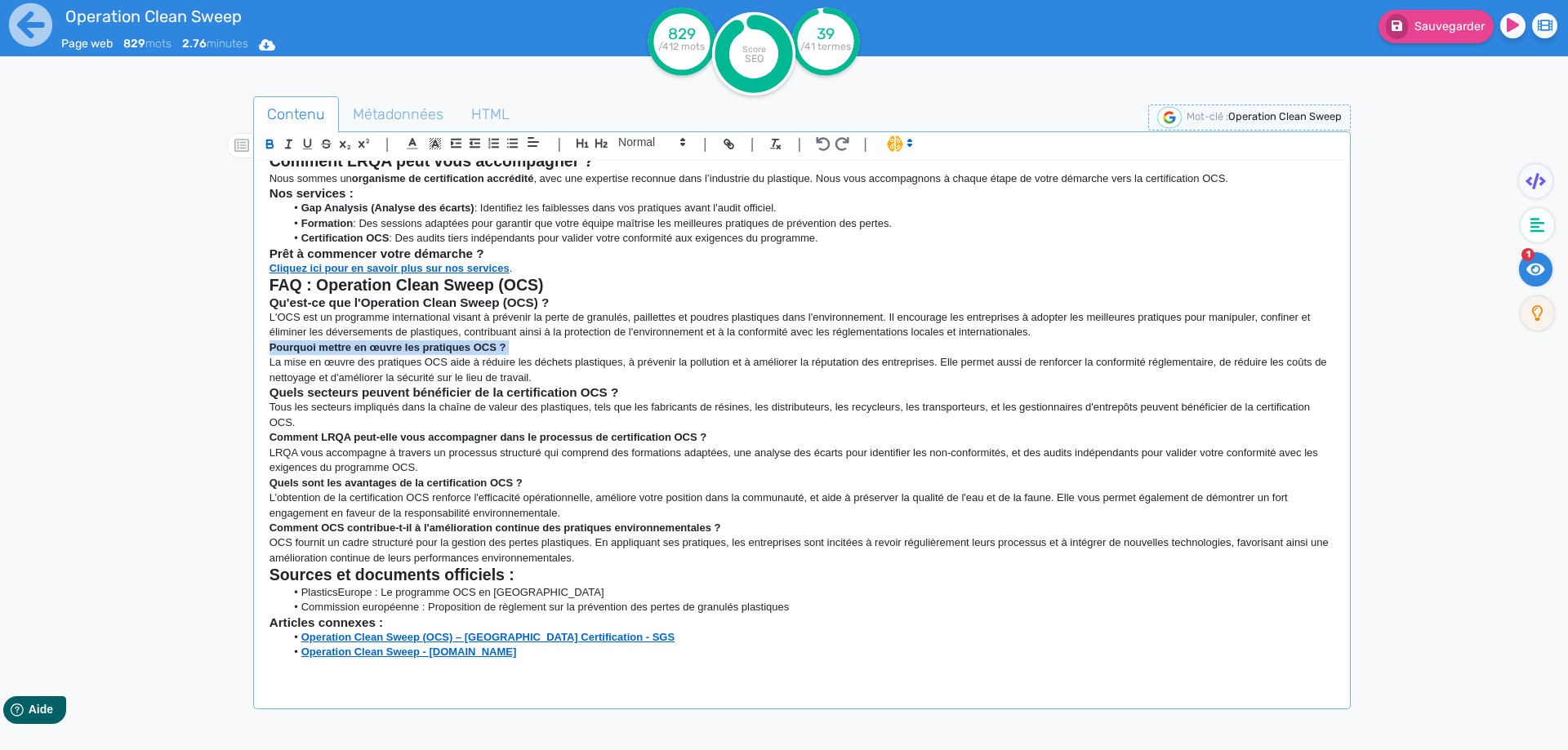
click at [481, 347] on strong "Pourquoi mettre en œuvre les pratiques OCS ?" at bounding box center [387, 347] width 237 height 12
click at [625, 149] on span at bounding box center [651, 142] width 80 height 20
click at [637, 174] on span at bounding box center [650, 170] width 65 height 28
click at [529, 440] on strong "Comment LRQA peut-elle vous accompagner dans le processus de certification OCS ?" at bounding box center [488, 437] width 438 height 12
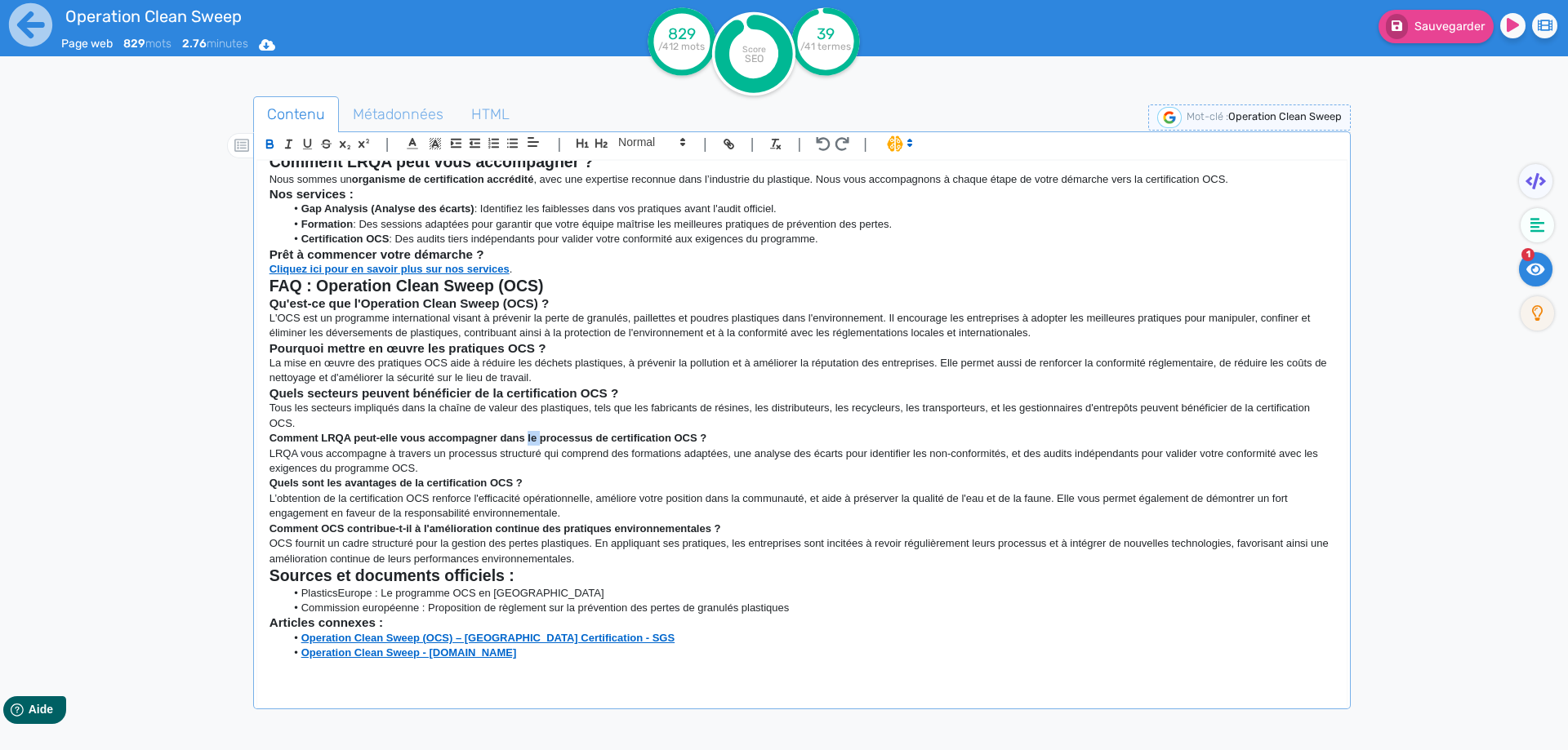
click at [529, 440] on strong "Comment LRQA peut-elle vous accompagner dans le processus de certification OCS ?" at bounding box center [488, 437] width 438 height 12
click at [647, 151] on span at bounding box center [651, 142] width 80 height 20
click at [645, 164] on span at bounding box center [650, 170] width 65 height 28
click at [449, 482] on strong "Quels sont les avantages de la certification OCS ?" at bounding box center [396, 483] width 253 height 12
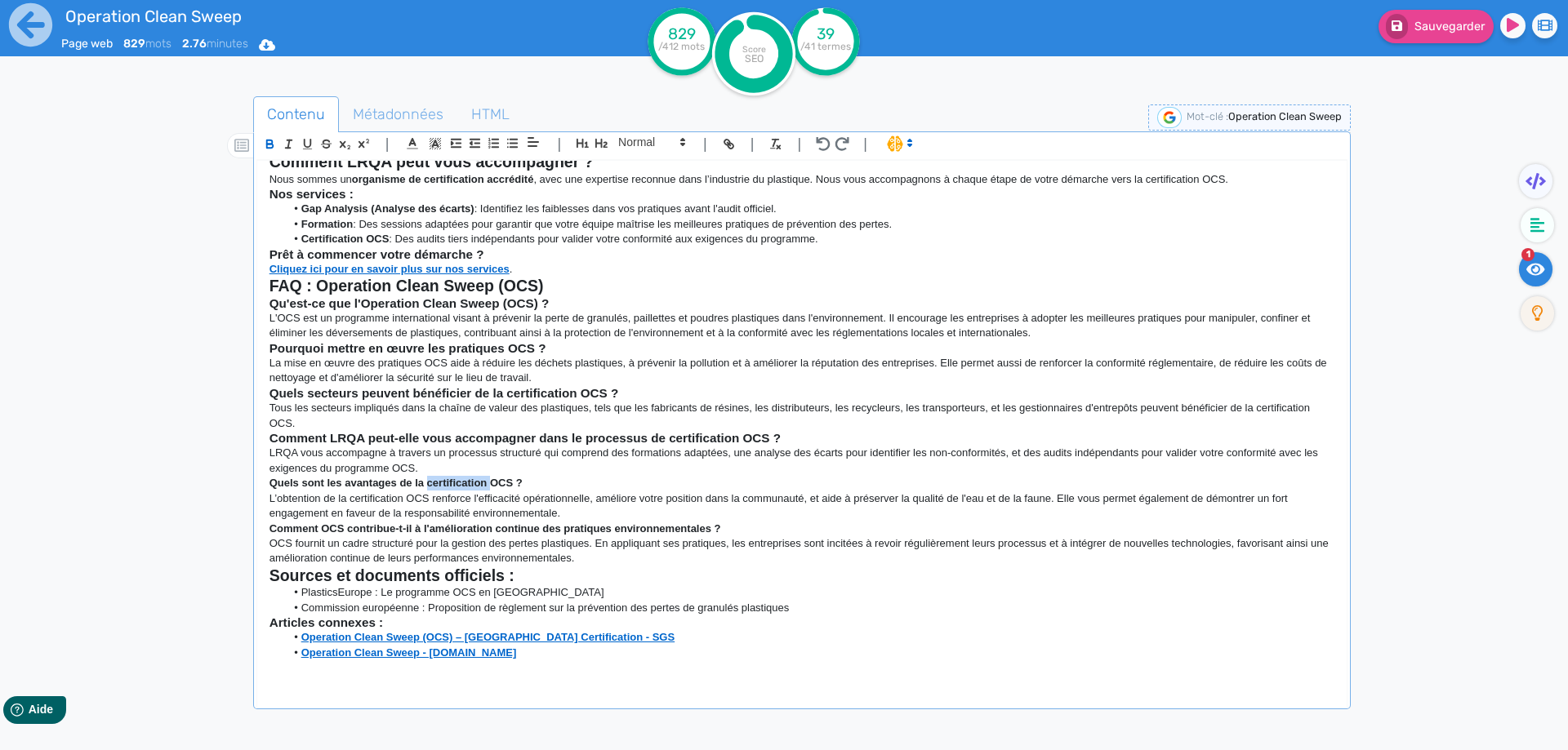
click at [449, 482] on strong "Quels sont les avantages de la certification OCS ?" at bounding box center [396, 483] width 253 height 12
click at [648, 151] on span at bounding box center [651, 142] width 80 height 20
click at [648, 171] on span at bounding box center [650, 170] width 65 height 28
click at [536, 521] on strong "Comment OCS contribue-t-il à l'amélioration continue des pratiques environnemen…" at bounding box center [495, 528] width 451 height 12
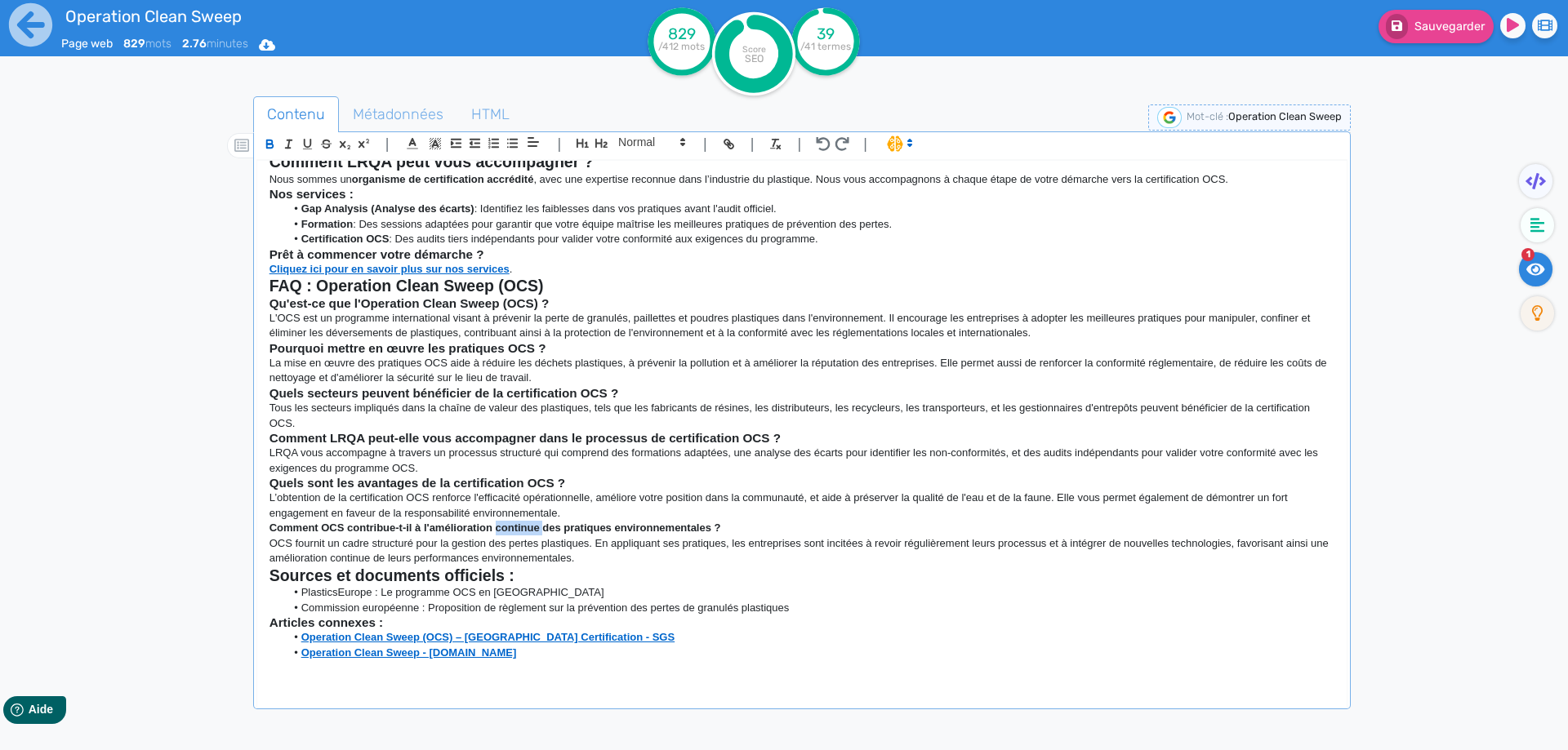
click at [536, 521] on strong "Comment OCS contribue-t-il à l'amélioration continue des pratiques environnemen…" at bounding box center [495, 528] width 451 height 12
click at [655, 150] on span at bounding box center [651, 142] width 80 height 20
click at [653, 179] on span at bounding box center [650, 170] width 65 height 28
drag, startPoint x: 666, startPoint y: 377, endPoint x: 667, endPoint y: 367, distance: 10.0
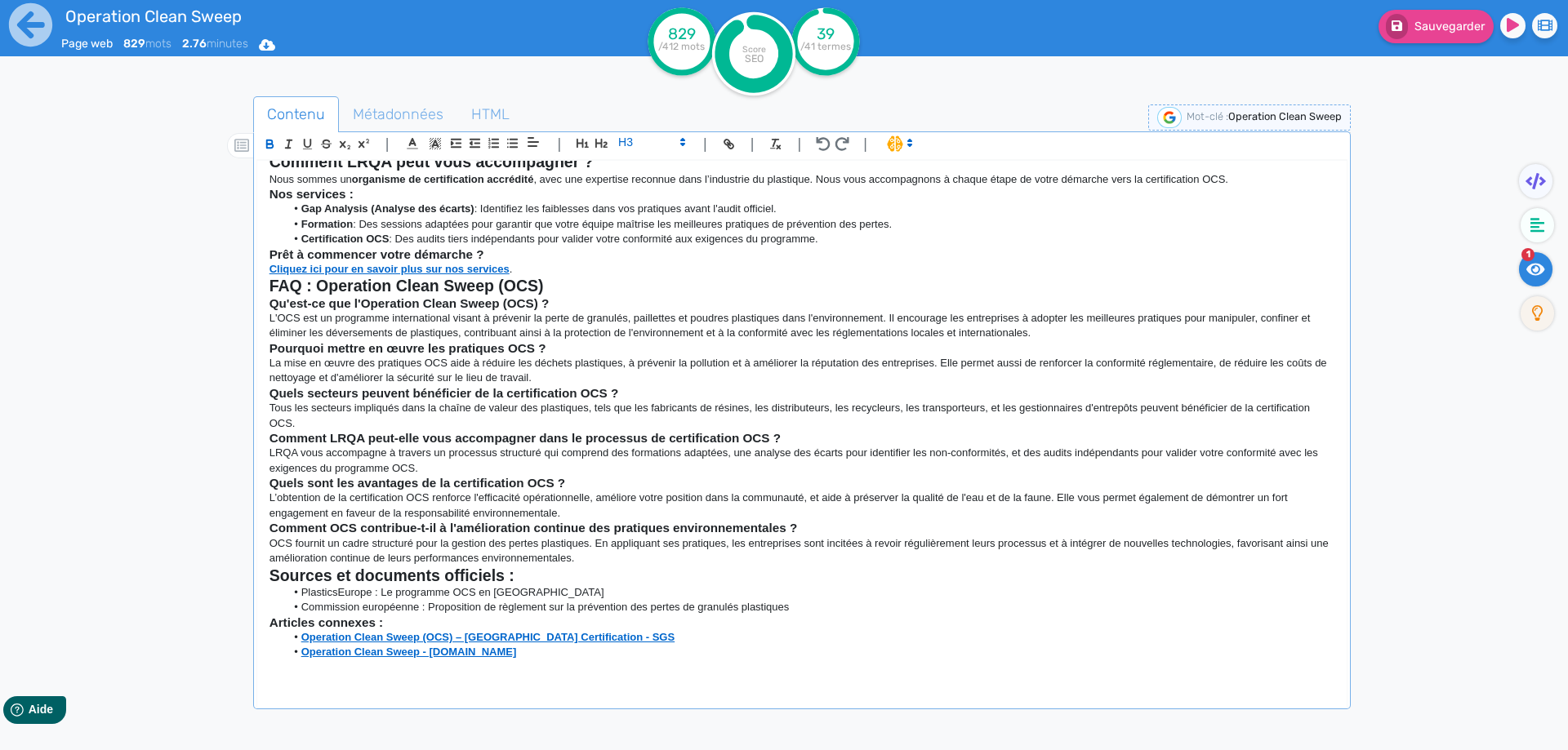
click at [667, 377] on p "La mise en œuvre des pratiques OCS aide à réduire les déchets plastiques, à pré…" at bounding box center [802, 371] width 1065 height 30
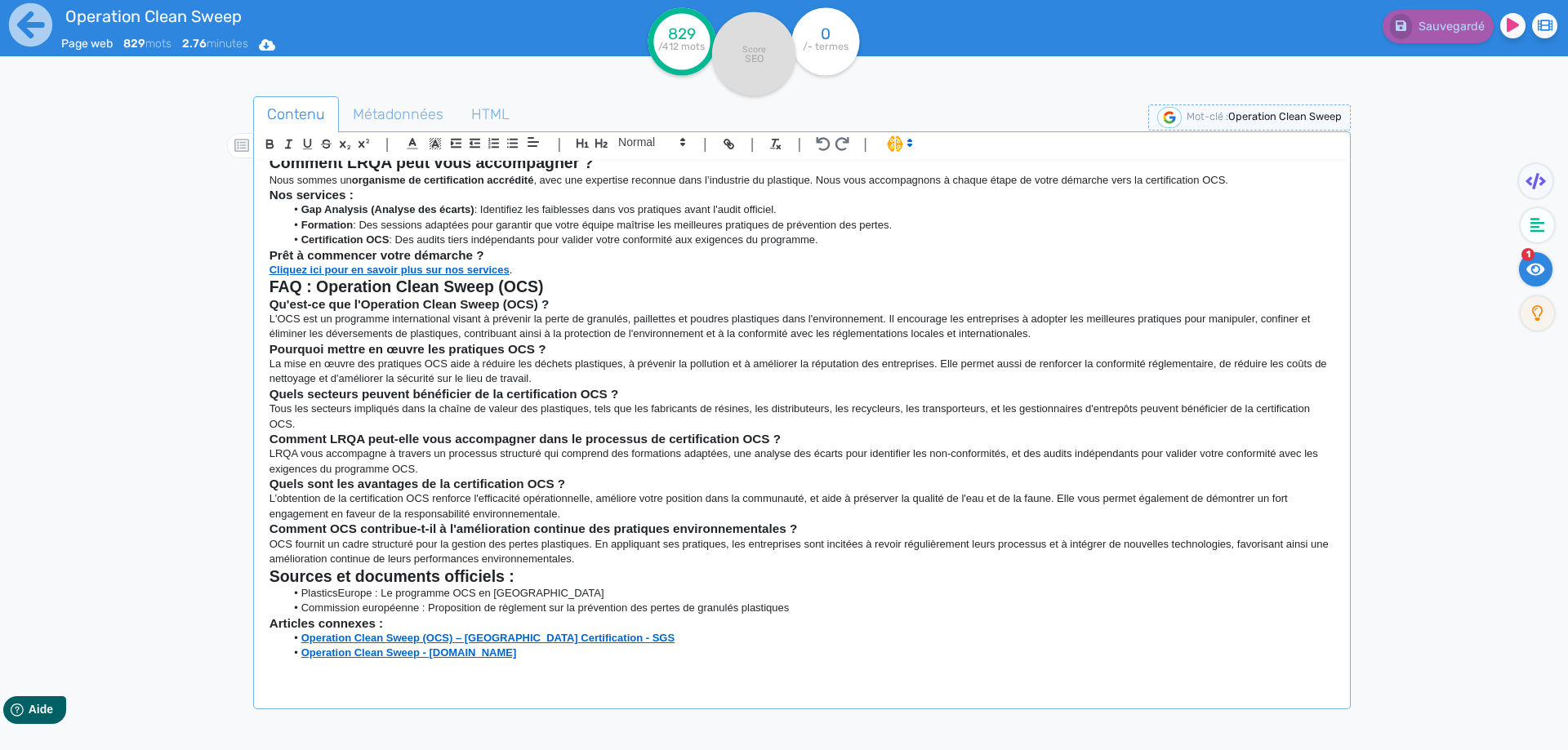
click at [1029, 50] on div "Sauvegardé" at bounding box center [1254, 40] width 627 height 80
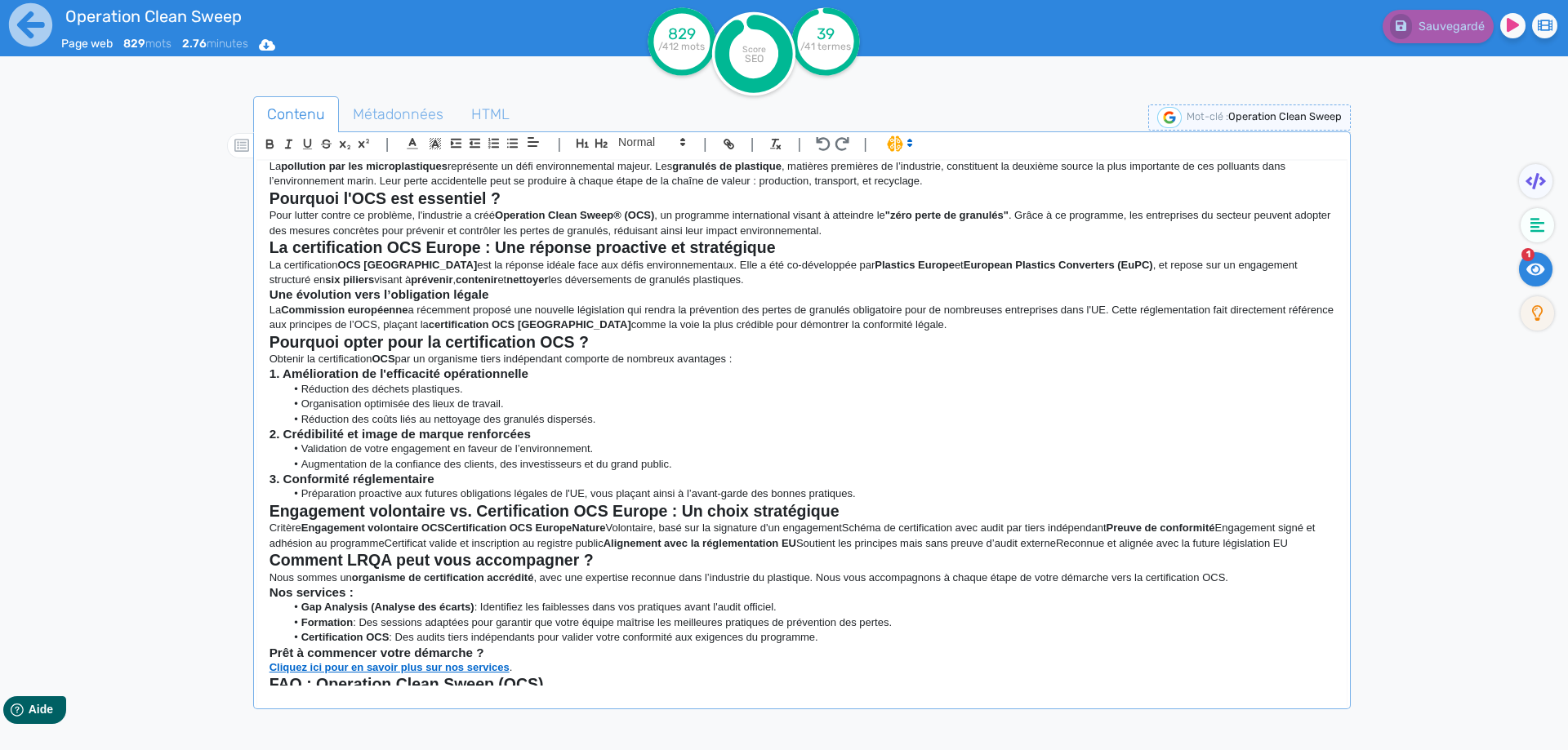
scroll to position [0, 0]
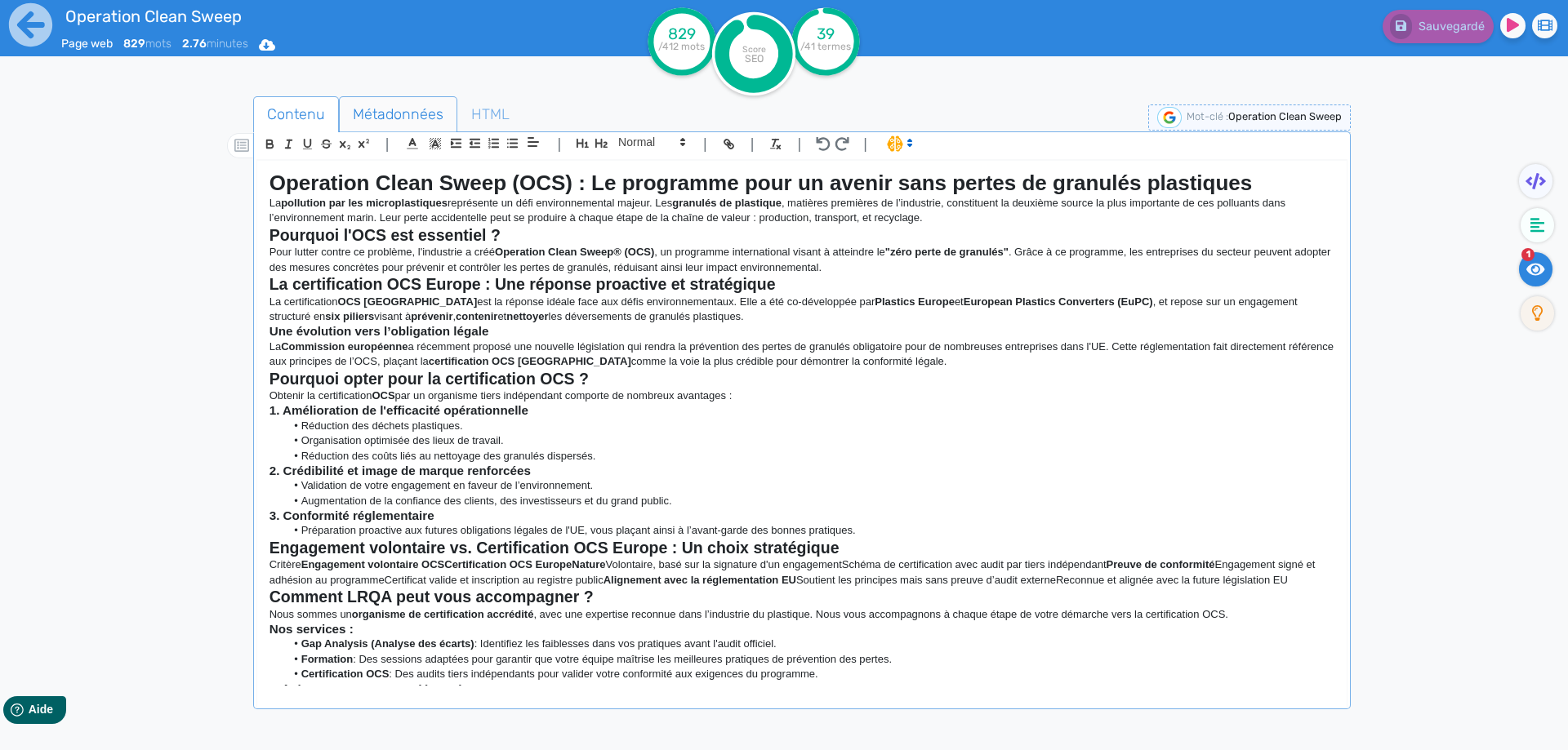
click at [389, 106] on span "Métadonnées" at bounding box center [397, 114] width 117 height 44
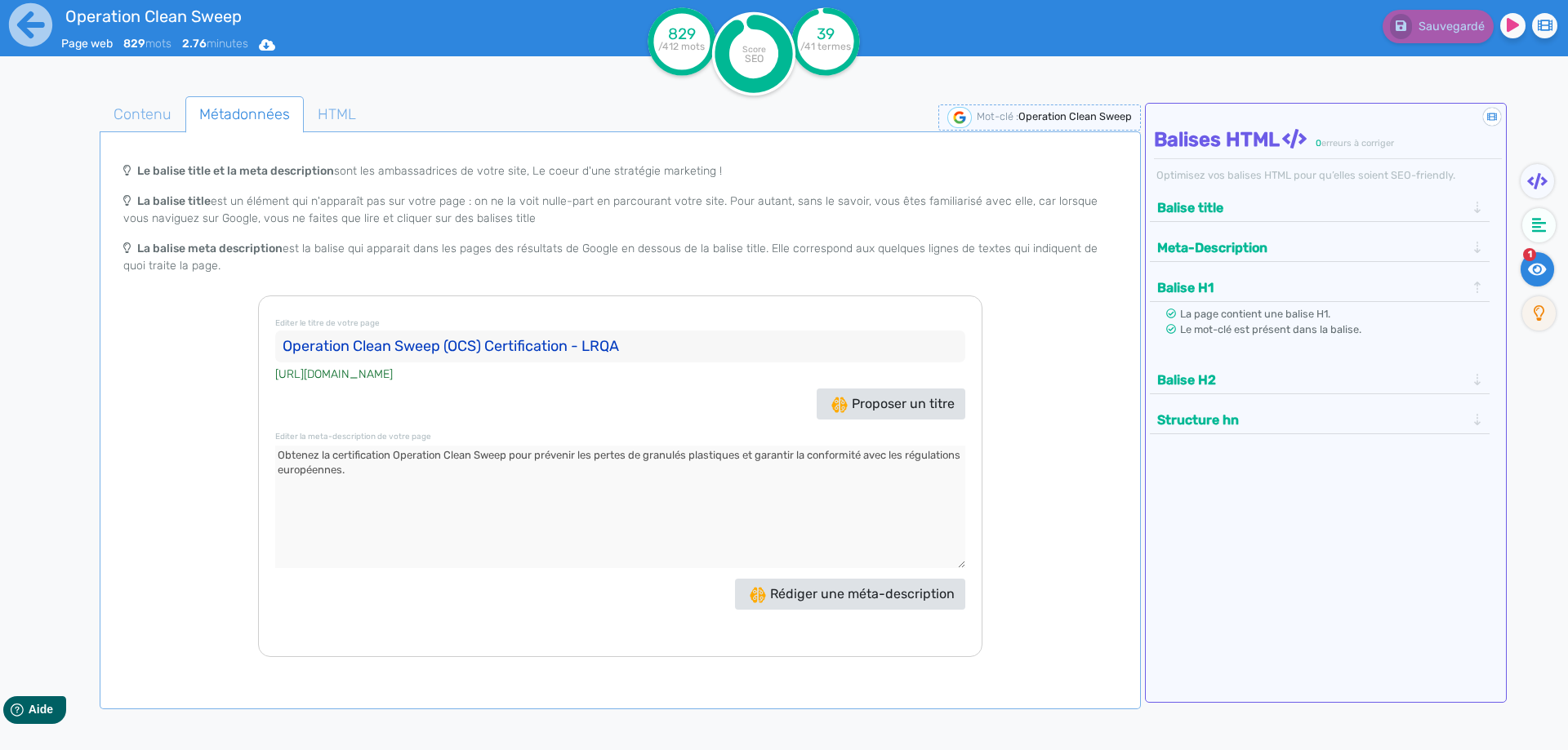
click at [487, 343] on input "Operation Clean Sweep (OCS) Certification - LRQA" at bounding box center [620, 347] width 690 height 32
drag, startPoint x: 482, startPoint y: 473, endPoint x: 222, endPoint y: 414, distance: 266.6
click at [222, 414] on div "Le balise title et la meta description sont les ambassadrices de votre site, Le…" at bounding box center [620, 406] width 1035 height 503
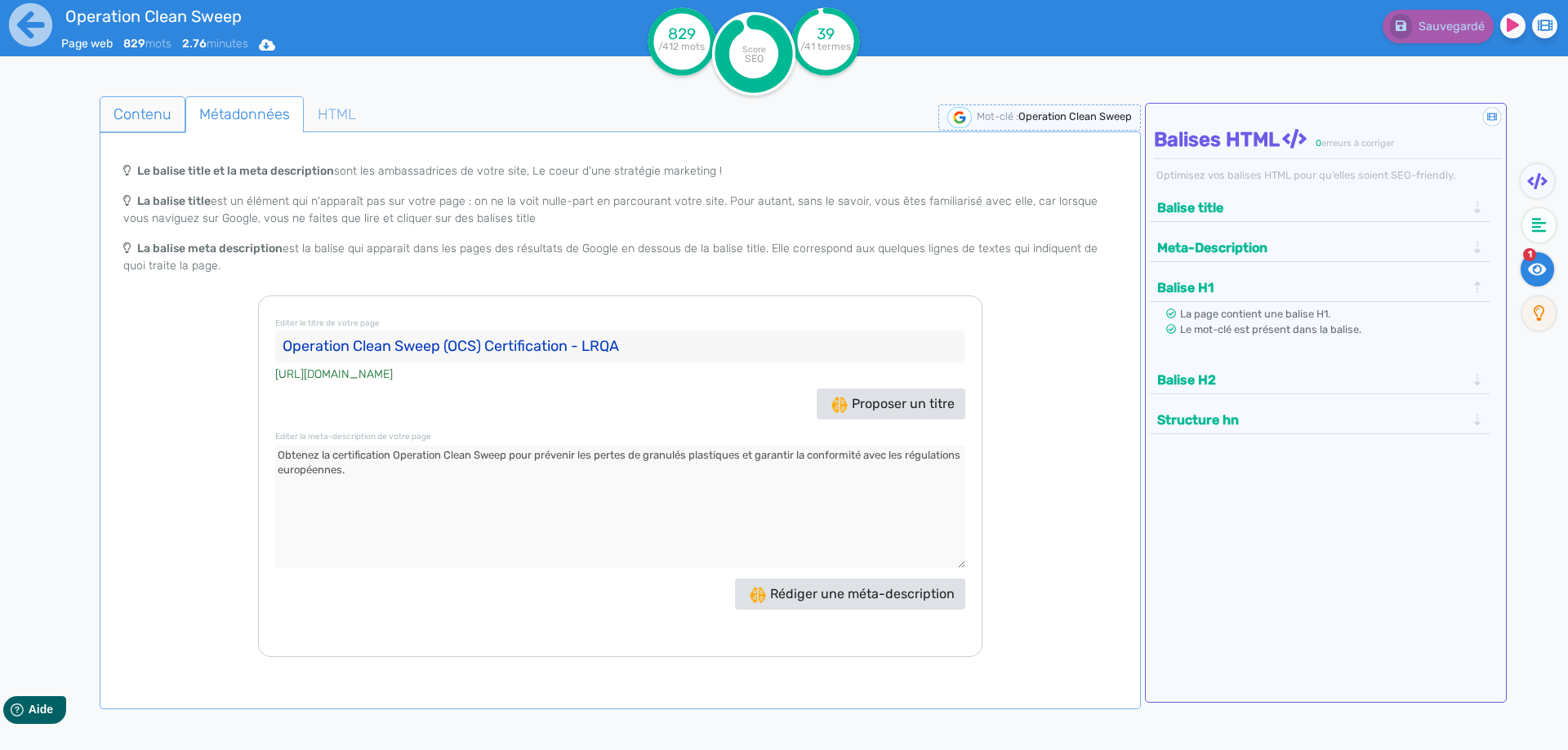
click at [113, 101] on span "Contenu" at bounding box center [143, 114] width 84 height 44
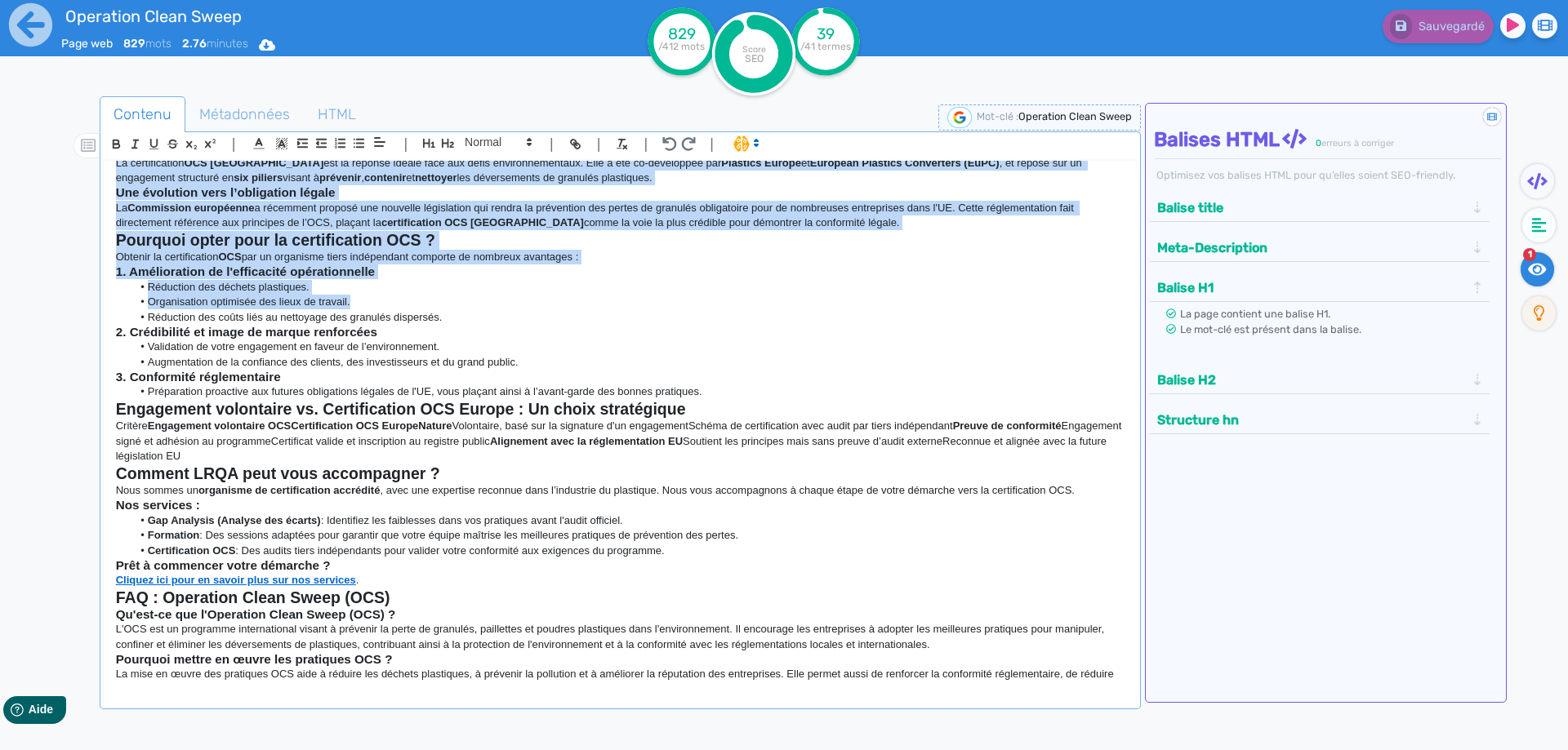
scroll to position [449, 0]
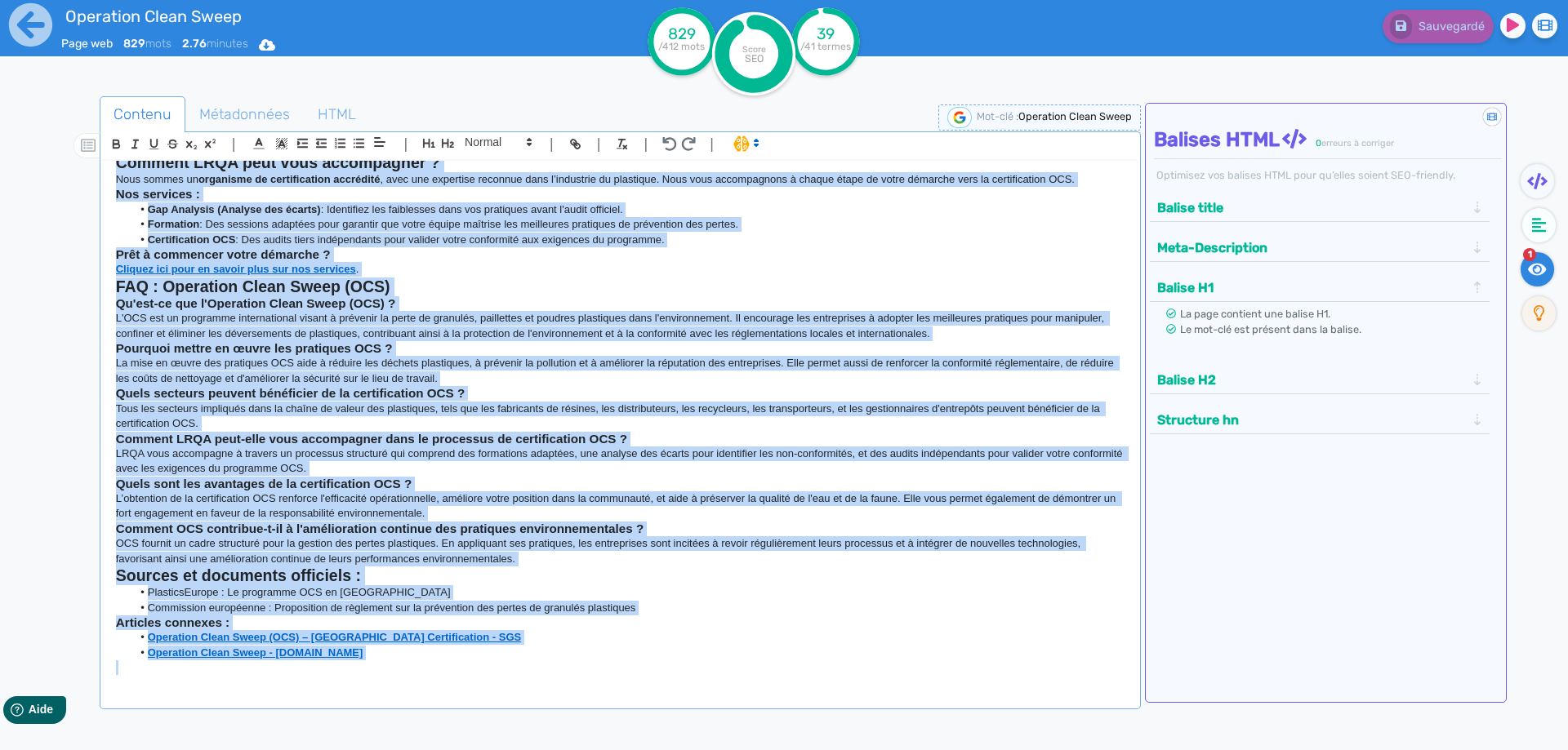
drag, startPoint x: 117, startPoint y: 174, endPoint x: 697, endPoint y: 674, distance: 765.8
click at [697, 521] on div "Operation Clean Sweep (OCS) : Le programme pour un avenir sans pertes de granul…" at bounding box center [620, 423] width 1033 height 524
copy div "Loremipsu Dolor Sitam (CON) : Ad elitseddo eius te incidi utla etdolo ma aliqua…"
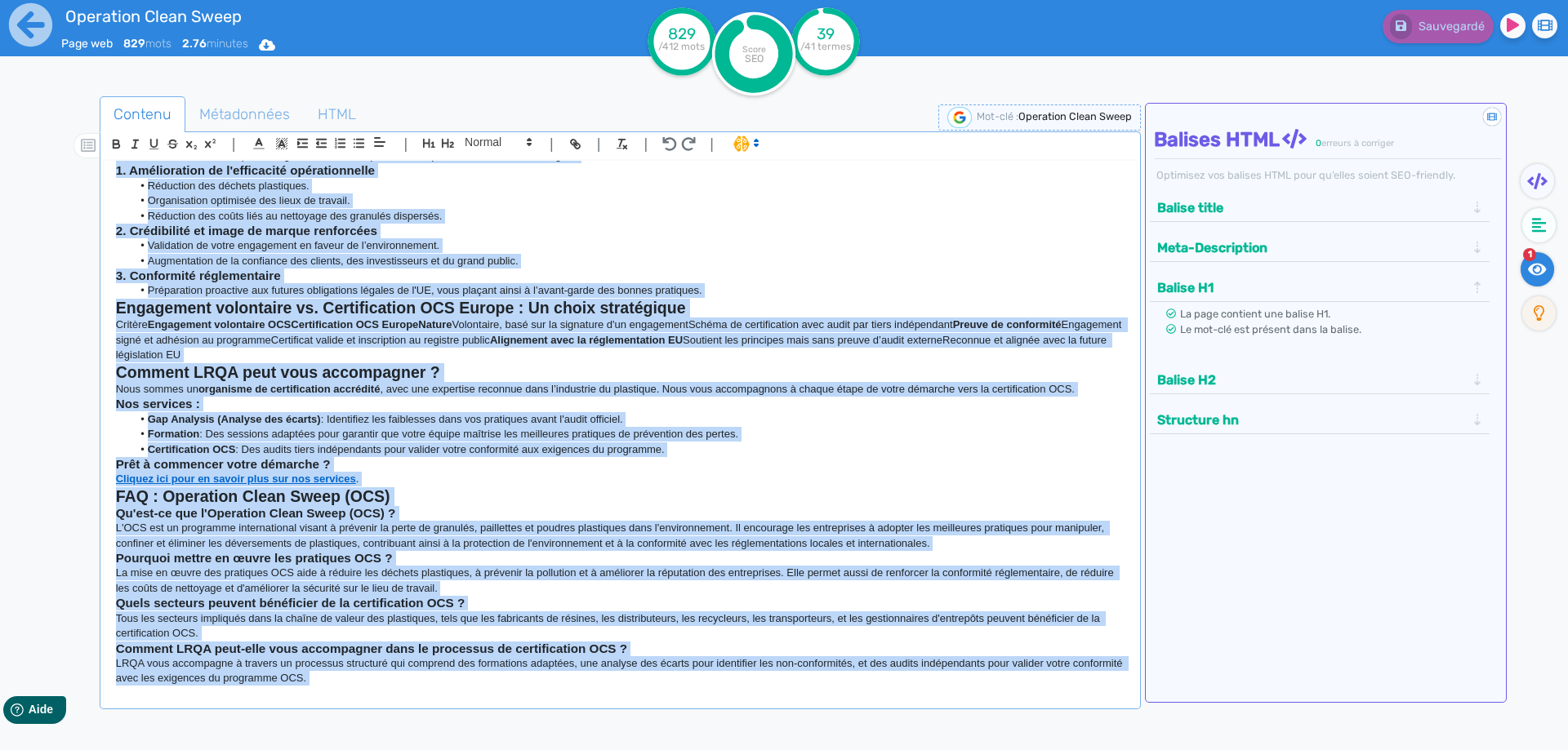
scroll to position [0, 0]
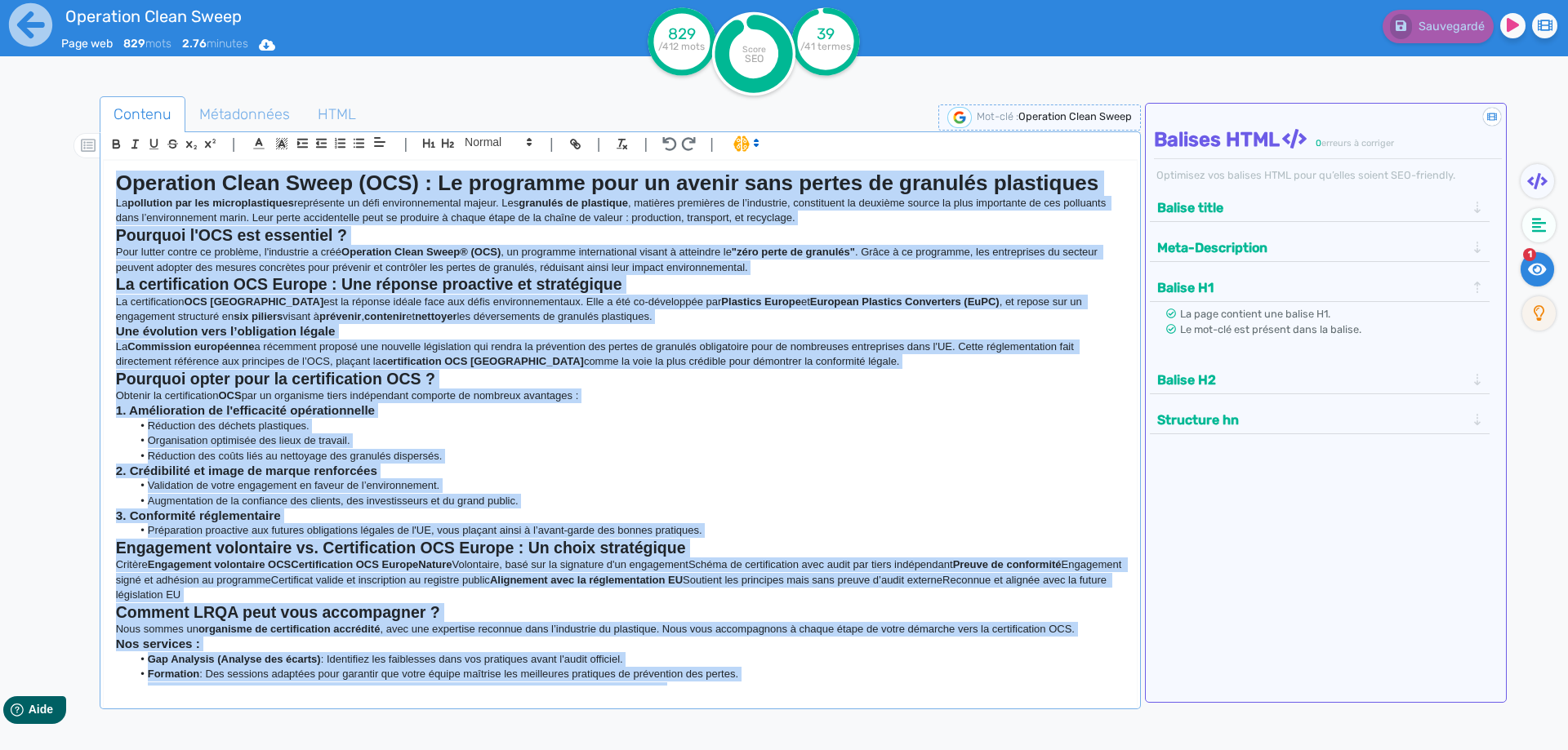
click at [461, 255] on strong "Operation Clean Sweep® (OCS)" at bounding box center [420, 252] width 159 height 12
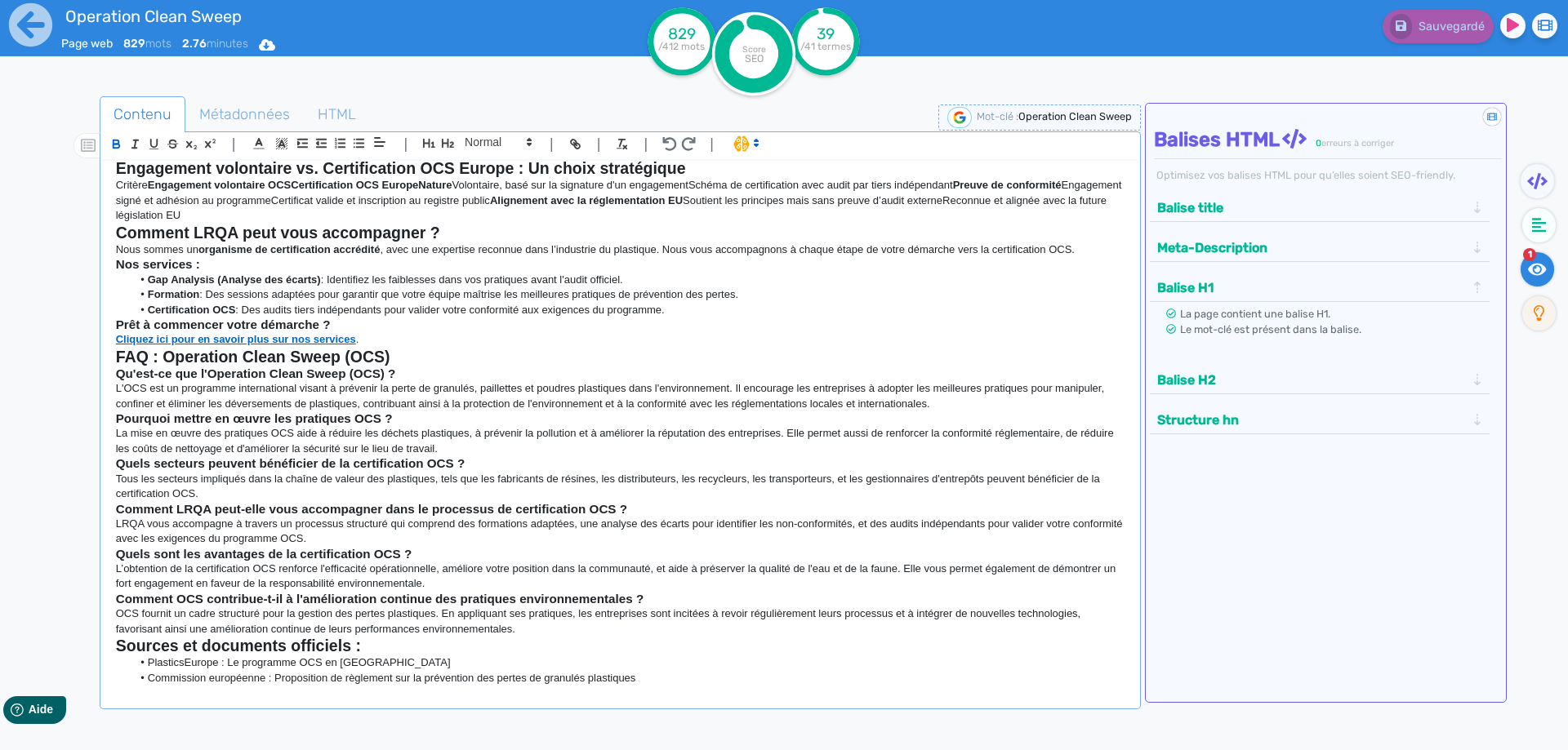
scroll to position [408, 0]
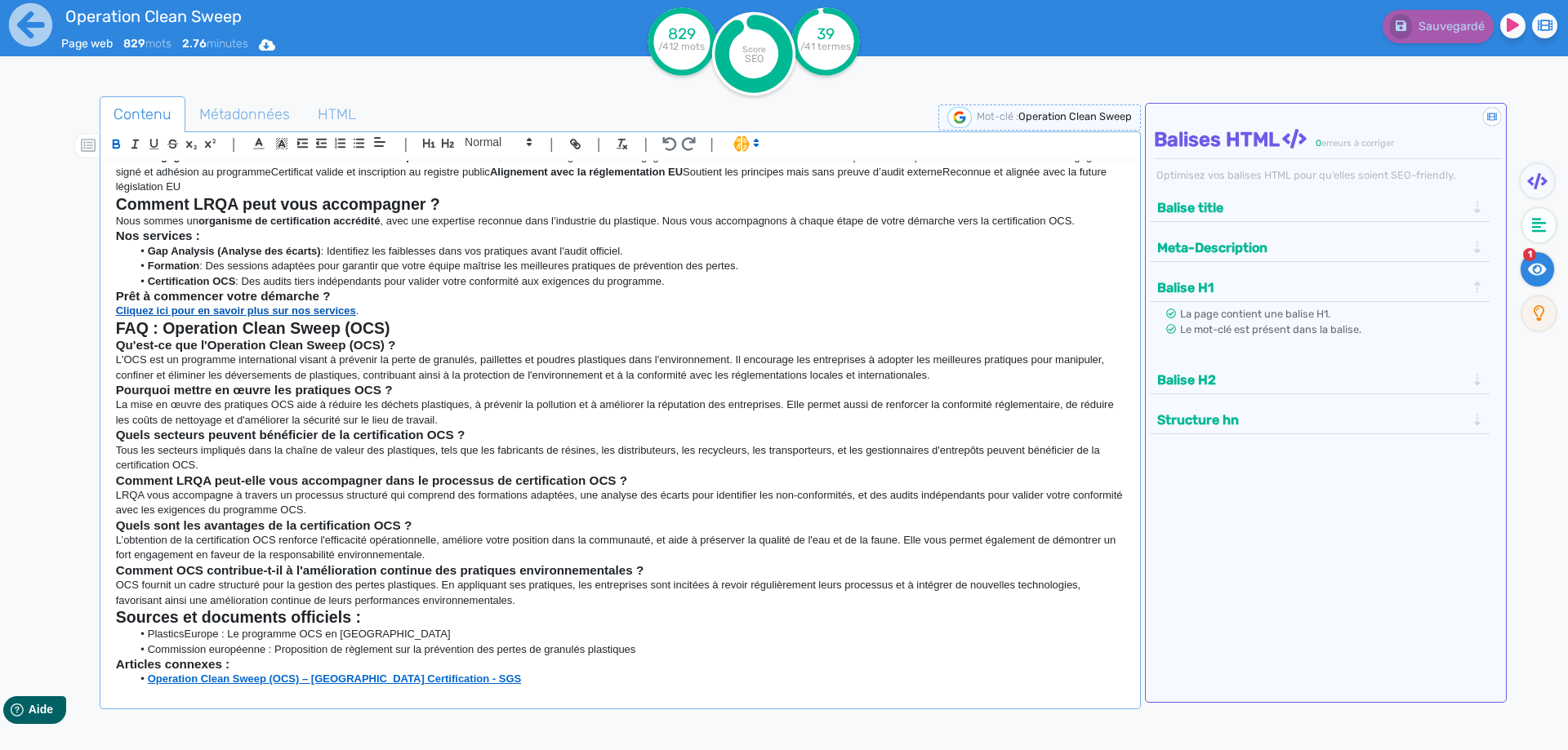
click at [213, 304] on strong "Cliquez ici pour en savoir plus sur nos services" at bounding box center [236, 310] width 240 height 12
click at [207, 295] on strong "Prêt à commencer votre démarche ?" at bounding box center [223, 296] width 214 height 14
